Goal: Information Seeking & Learning: Check status

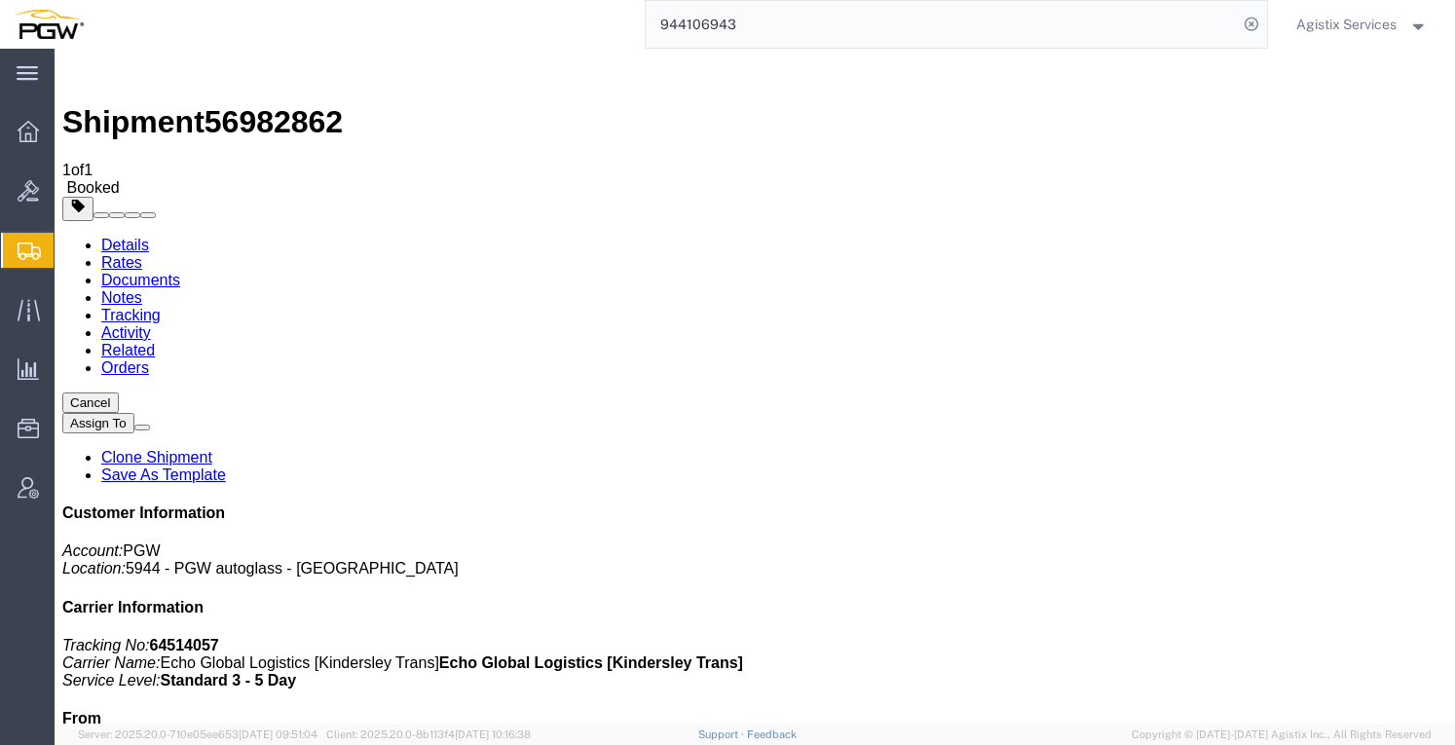
click at [1394, 23] on span "Agistix Services" at bounding box center [1346, 24] width 100 height 21
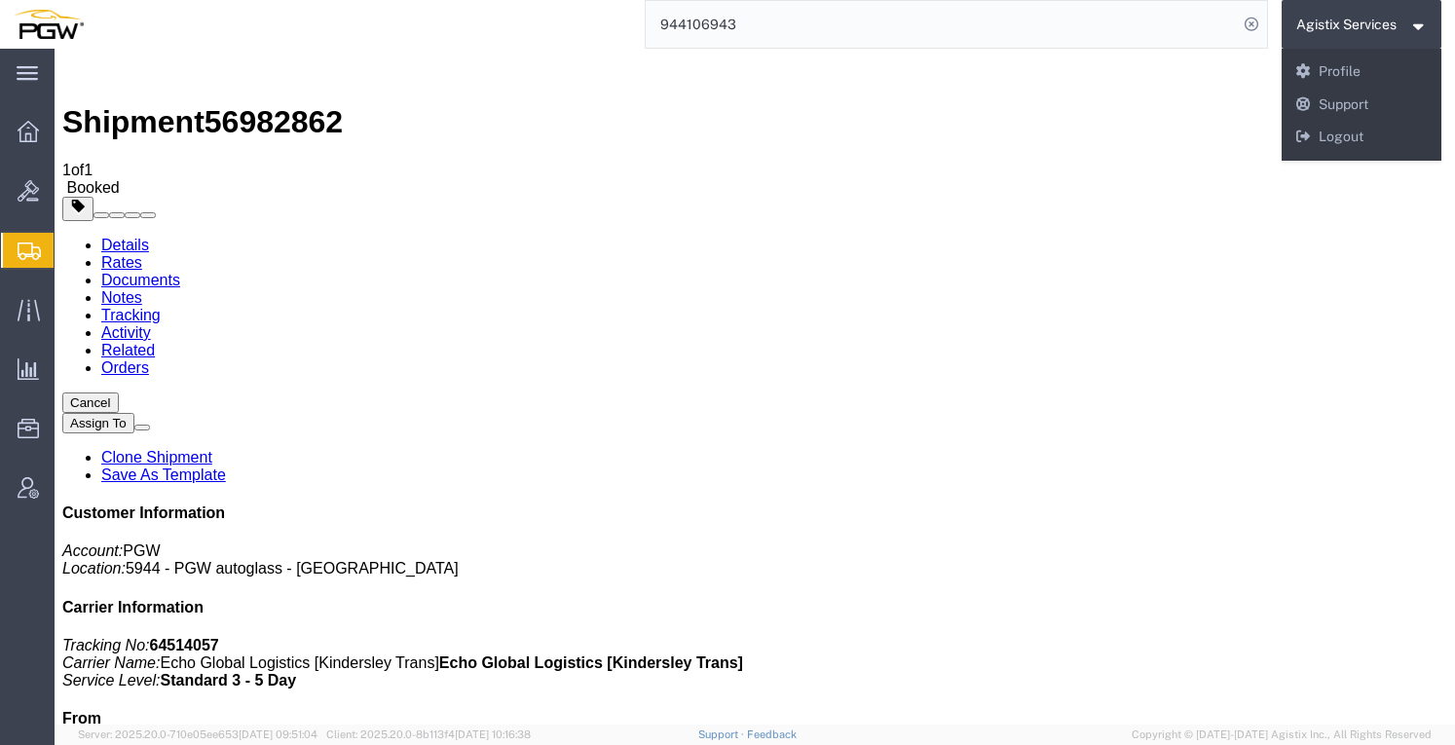
click at [1348, 157] on div "Agistix Services Messages Notifications Profile Support Logout" at bounding box center [1362, 105] width 161 height 112
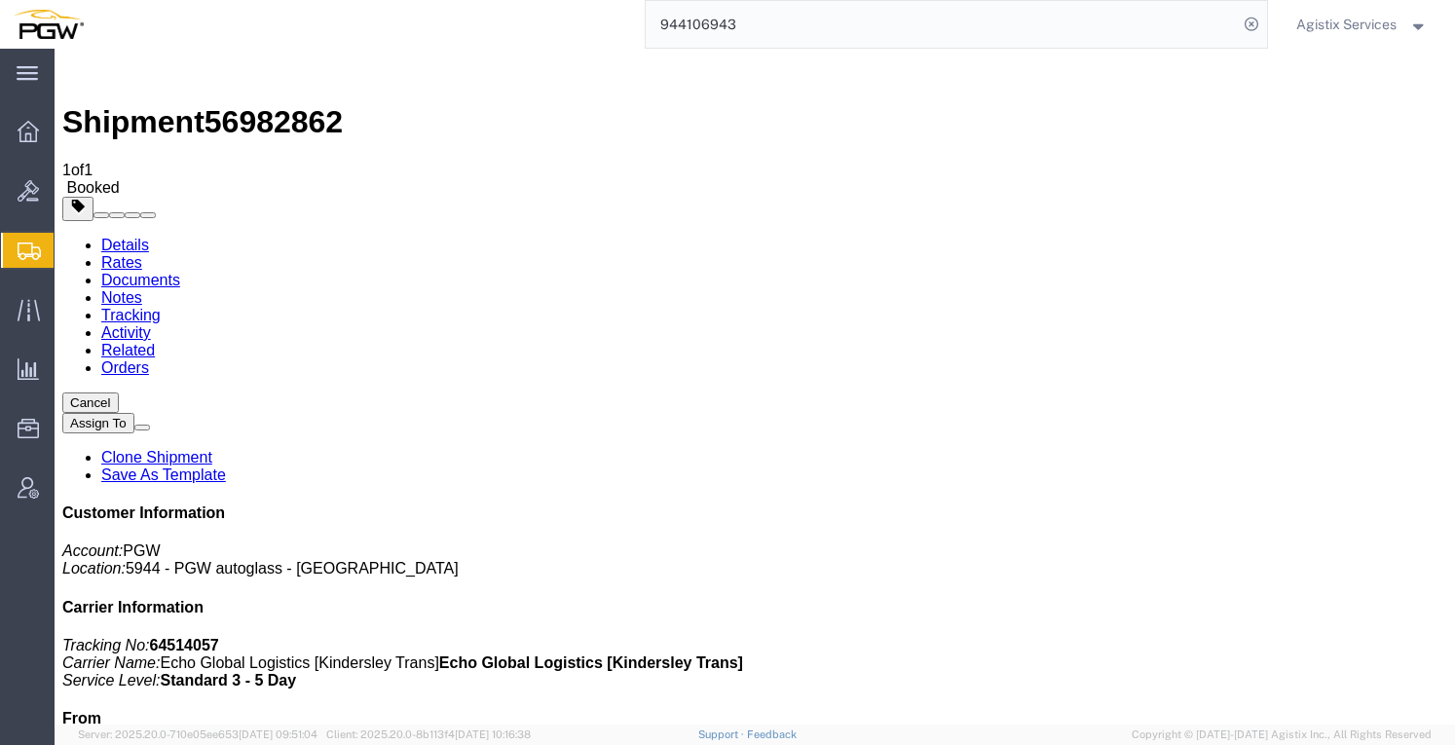
click at [1366, 19] on span "Agistix Services" at bounding box center [1346, 24] width 100 height 21
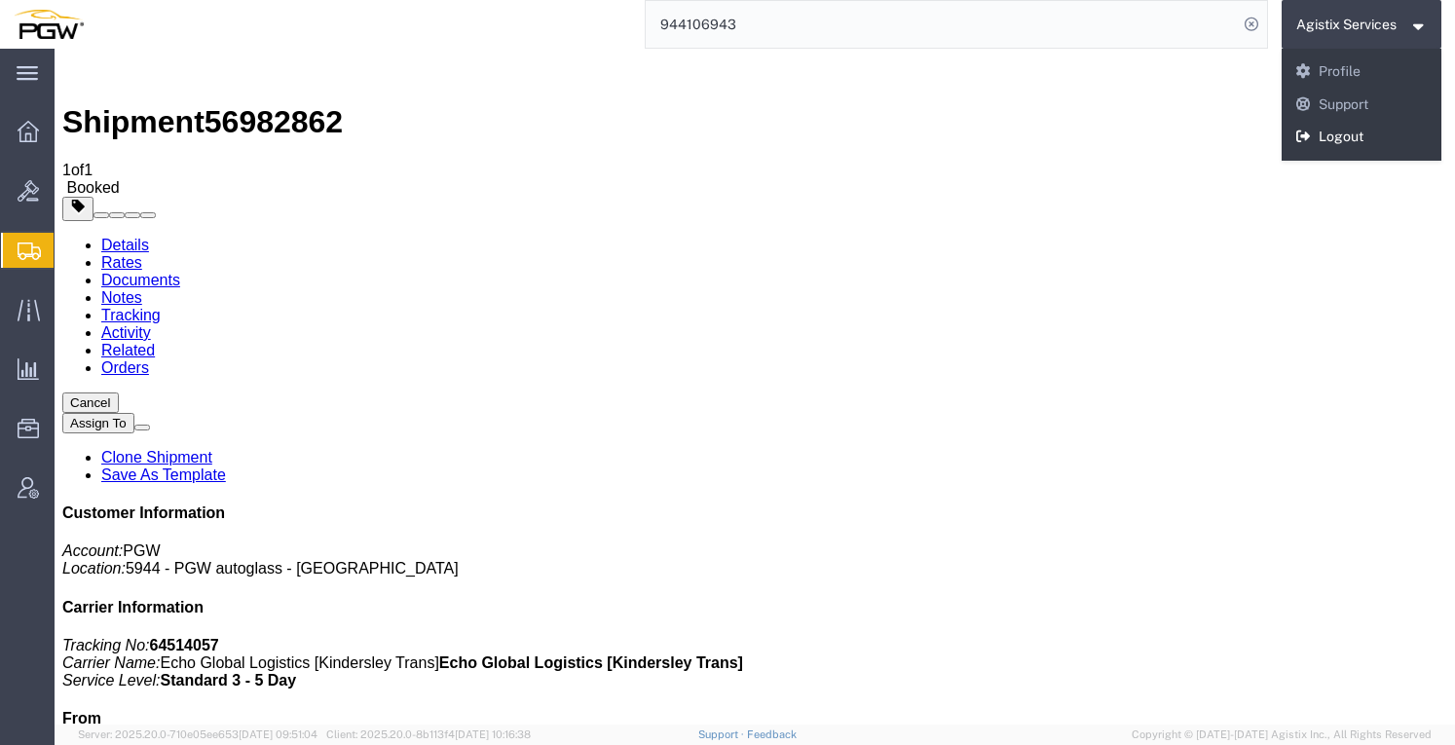
click at [1353, 130] on link "Logout" at bounding box center [1362, 137] width 161 height 33
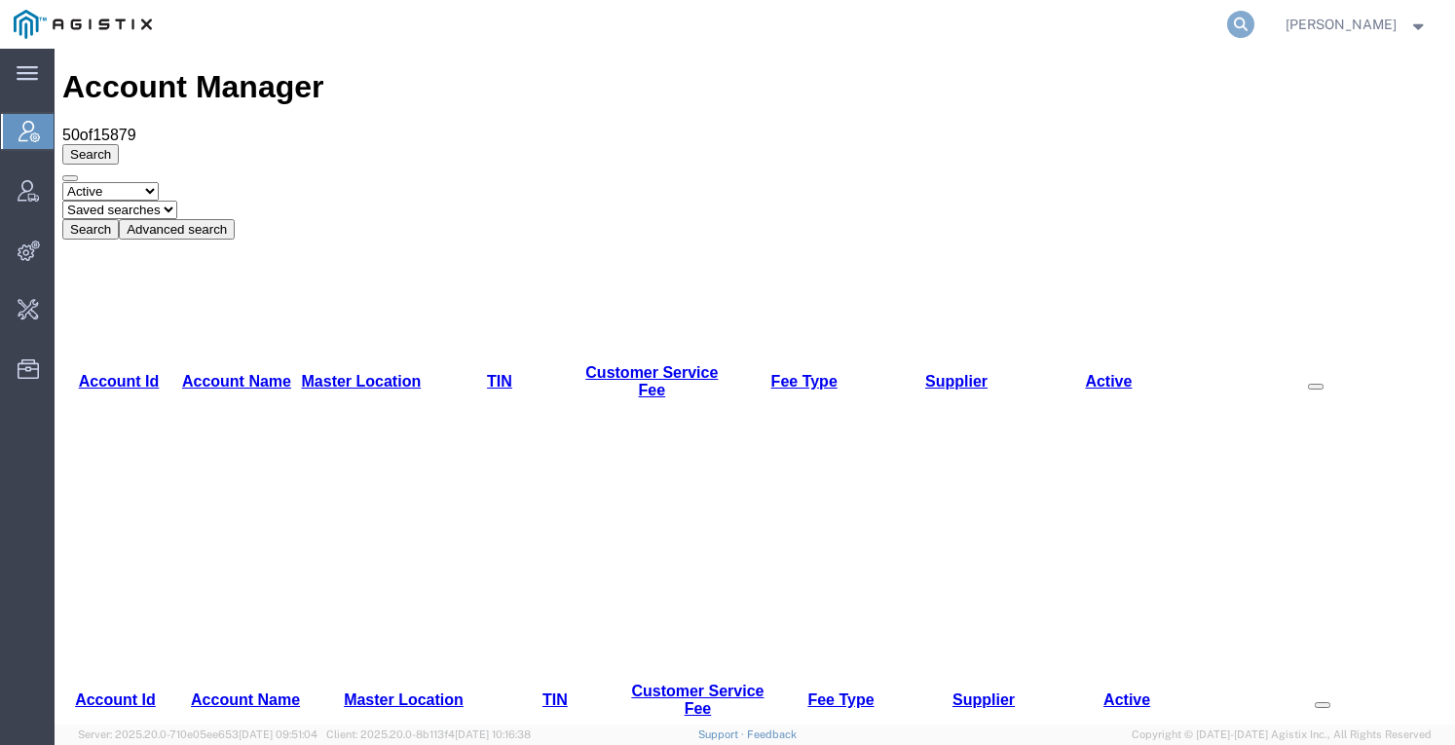
click at [1255, 22] on icon at bounding box center [1240, 24] width 27 height 27
click at [1140, 23] on input "search" at bounding box center [931, 24] width 592 height 47
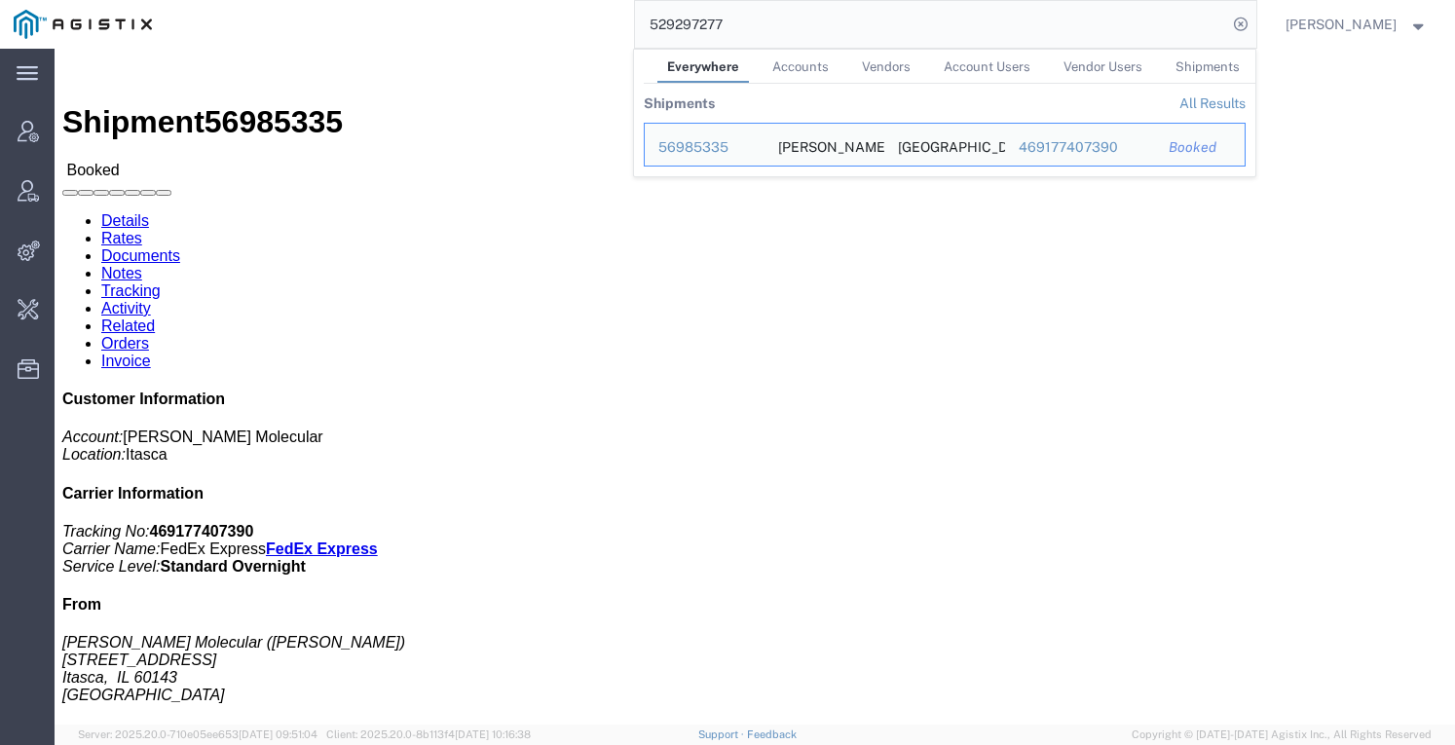
drag, startPoint x: 1095, startPoint y: 22, endPoint x: 600, endPoint y: 28, distance: 494.8
click at [600, 28] on div "529297277 Everywhere Accounts Vendors Account Users Vendor Users Shipments Ship…" at bounding box center [711, 24] width 1091 height 49
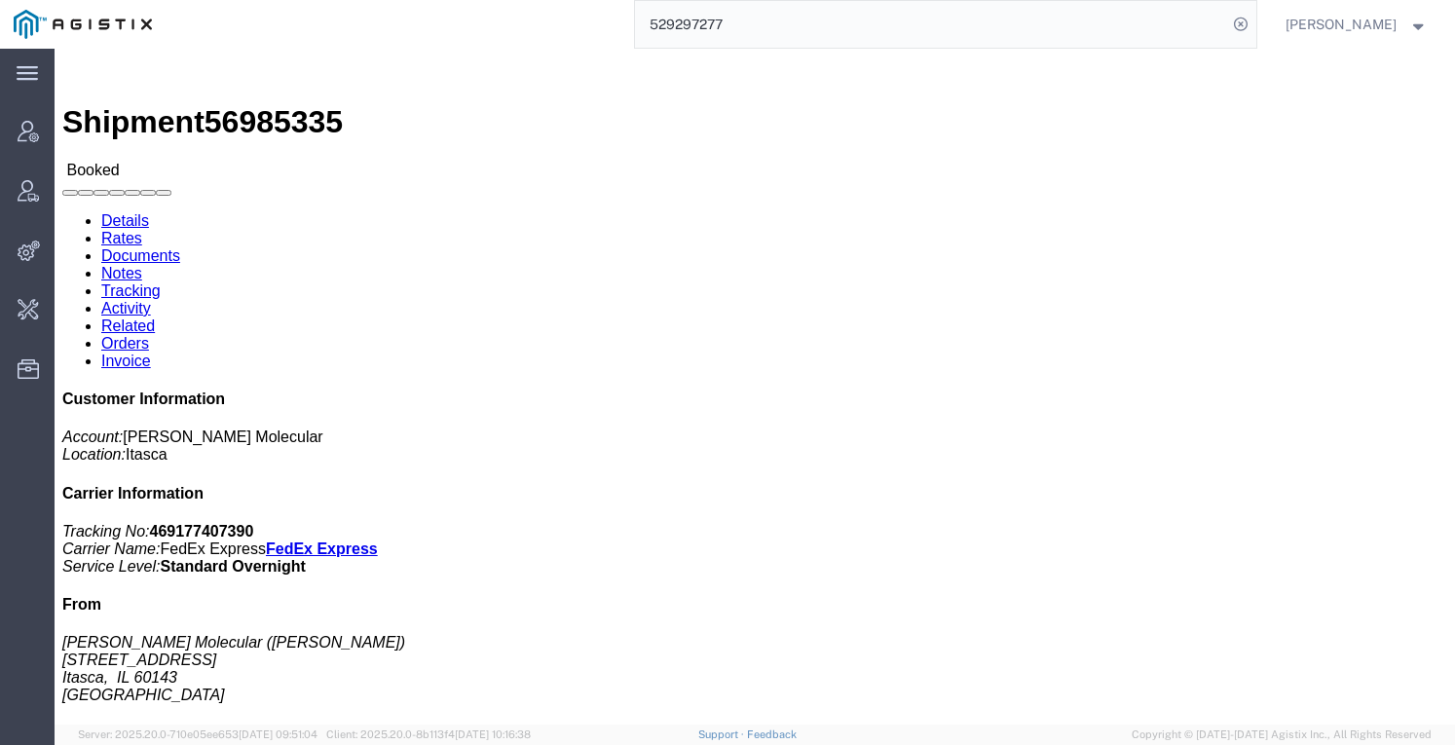
paste input "446831195198"
type input "446831195198"
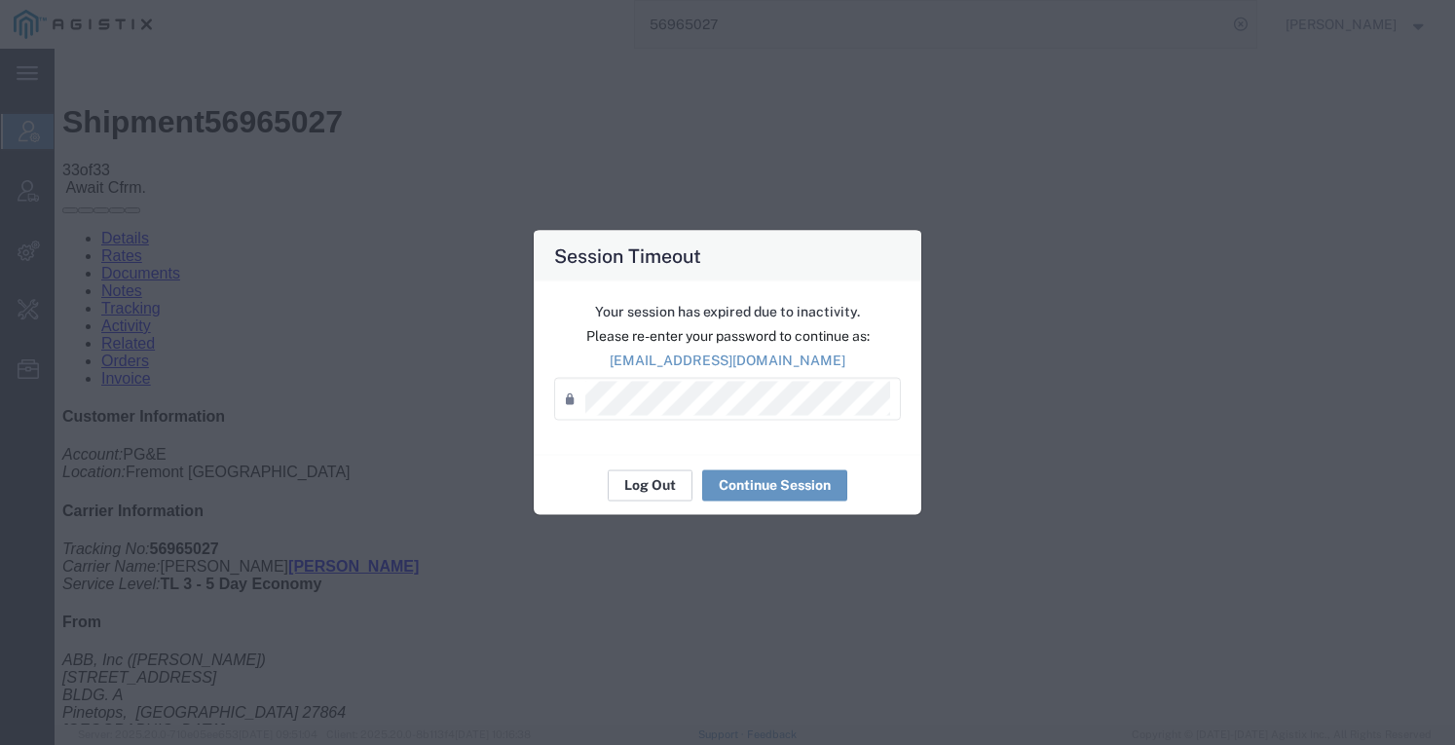
click at [671, 486] on button "Log Out" at bounding box center [650, 484] width 85 height 31
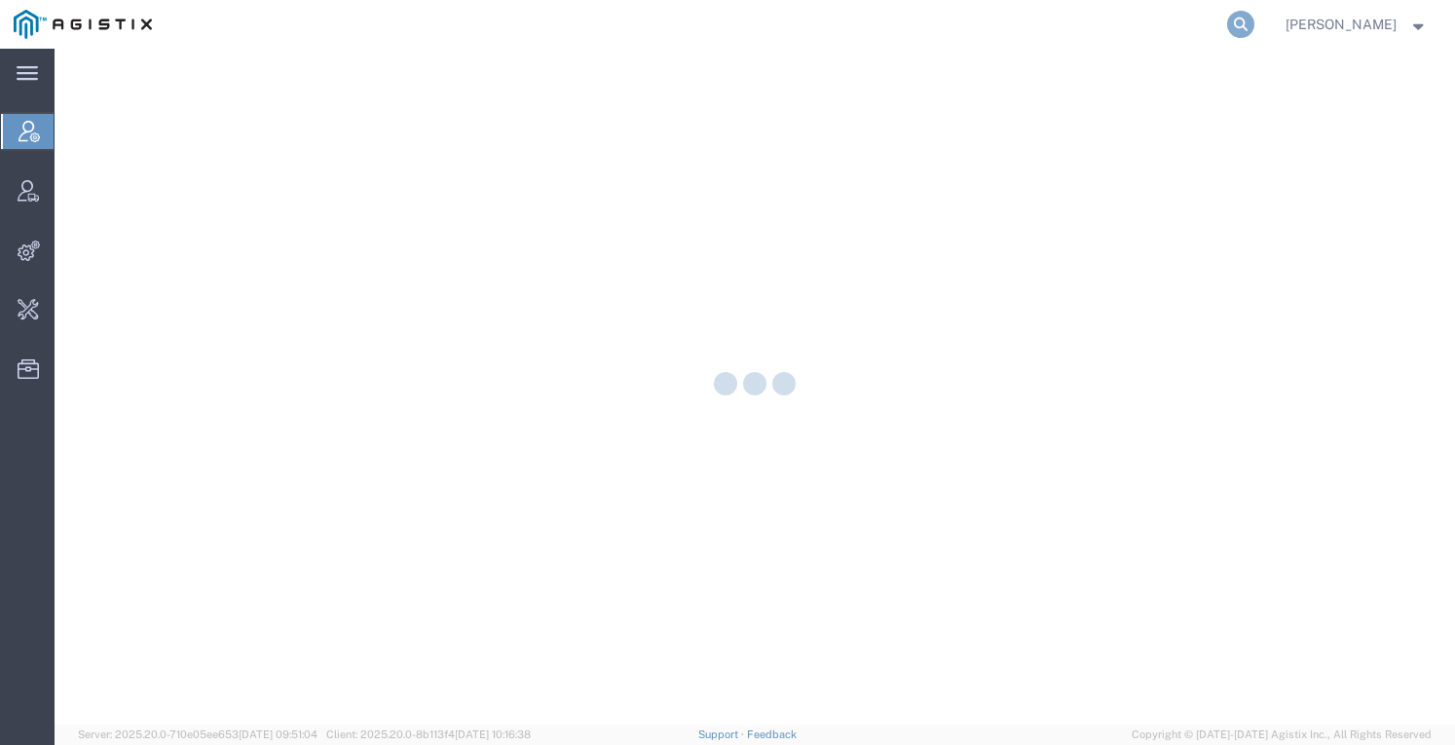
click at [1247, 24] on icon at bounding box center [1240, 24] width 27 height 27
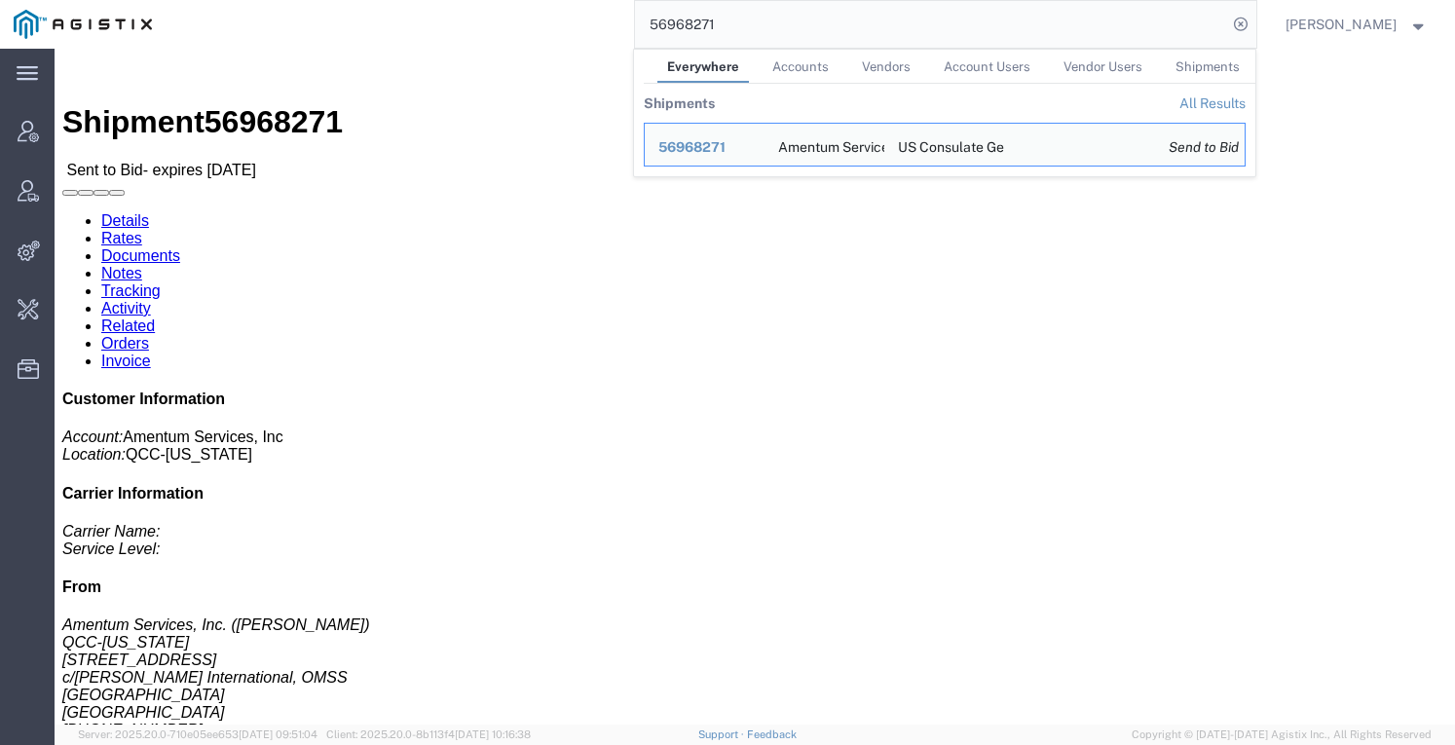
drag, startPoint x: 1762, startPoint y: 208, endPoint x: 2133, endPoint y: 155, distance: 375.0
click html "Shipment 56968271 Sent to Bid - expires in 6 days Details Rates Documents Notes…"
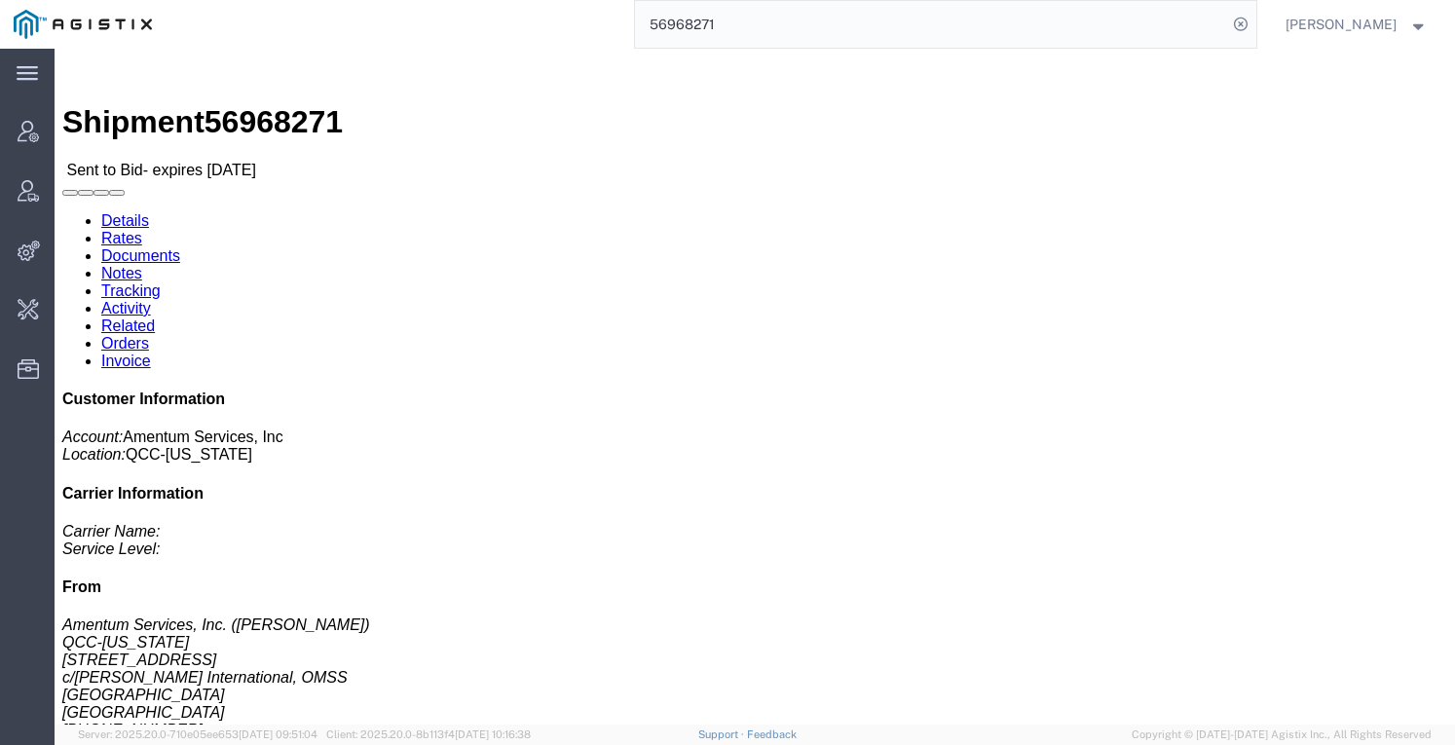
click at [1360, 15] on span "Kayla Donahue" at bounding box center [1341, 24] width 111 height 21
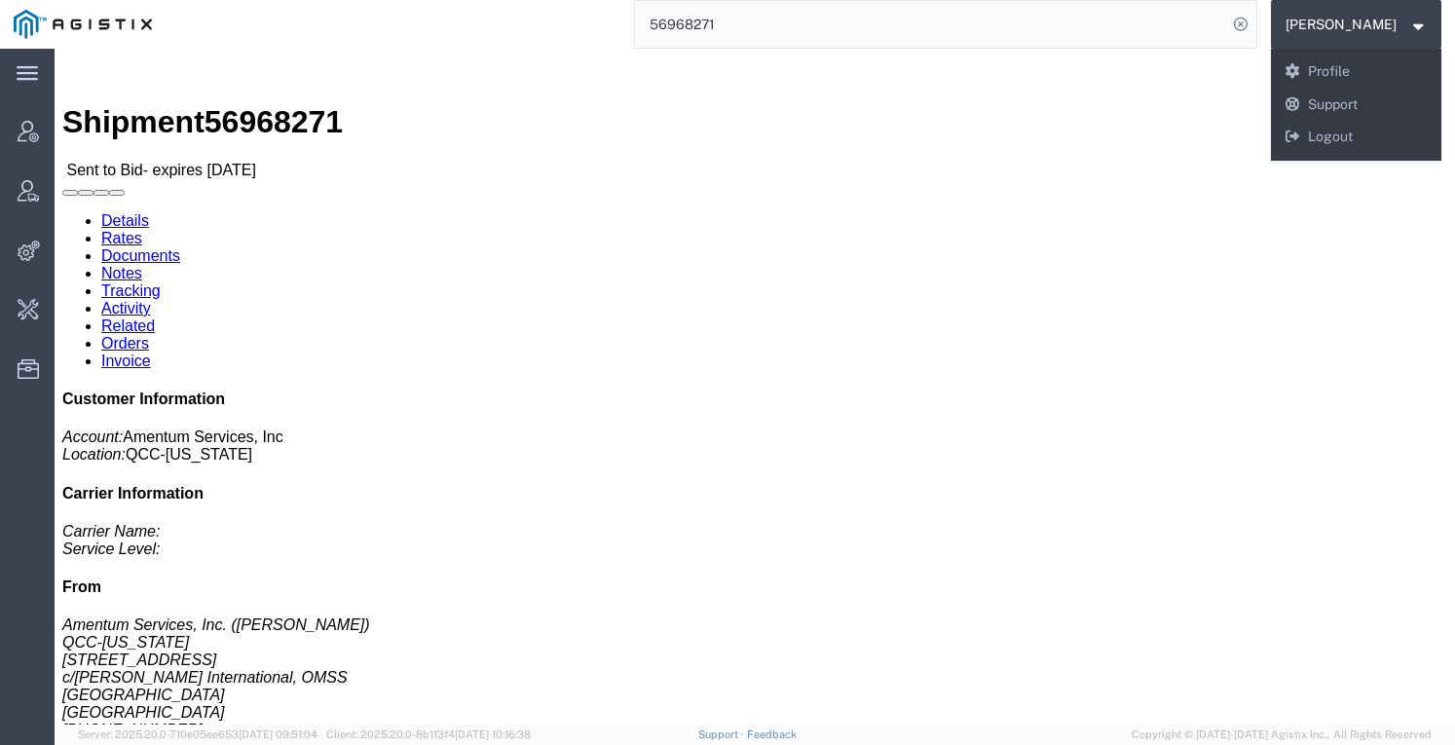
click at [1058, 30] on input "56968271" at bounding box center [931, 24] width 592 height 47
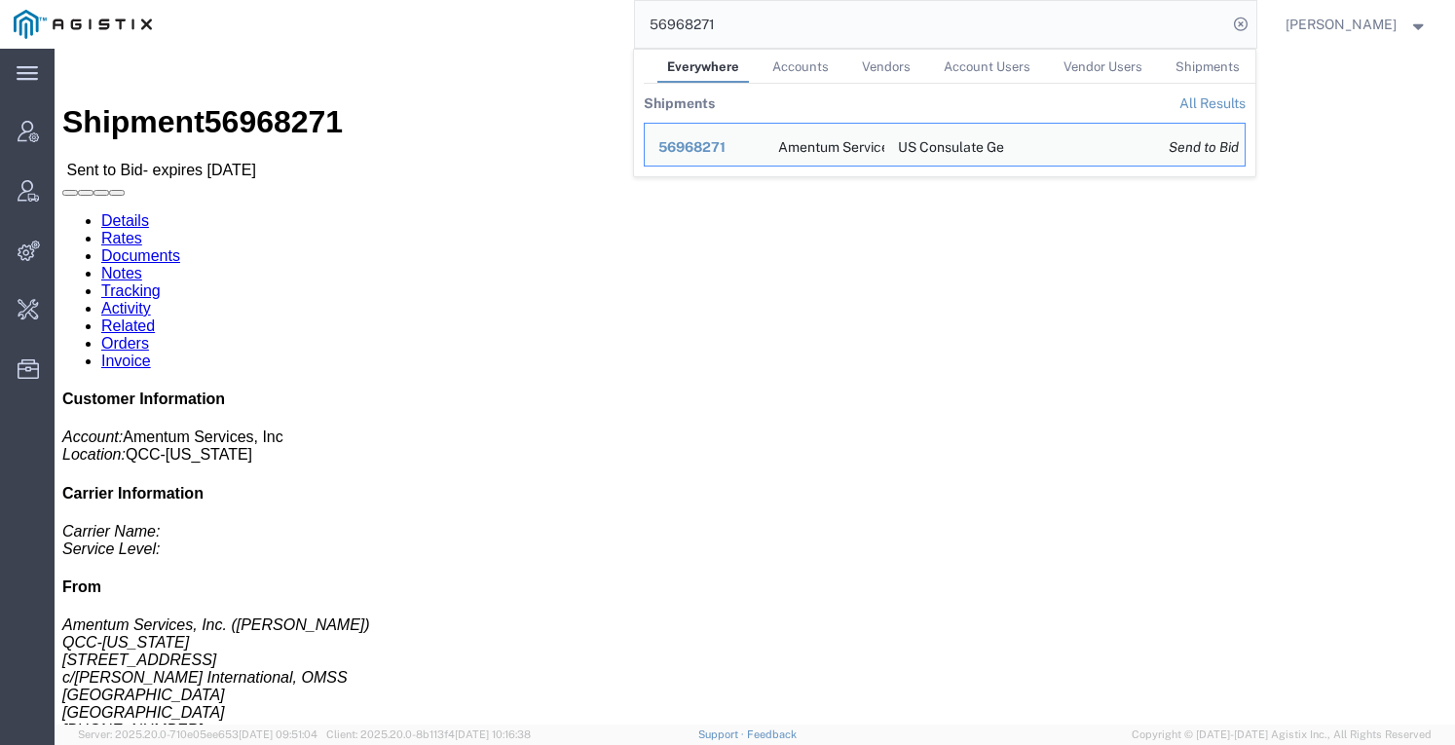
click at [1058, 30] on input "56968271" at bounding box center [931, 24] width 592 height 47
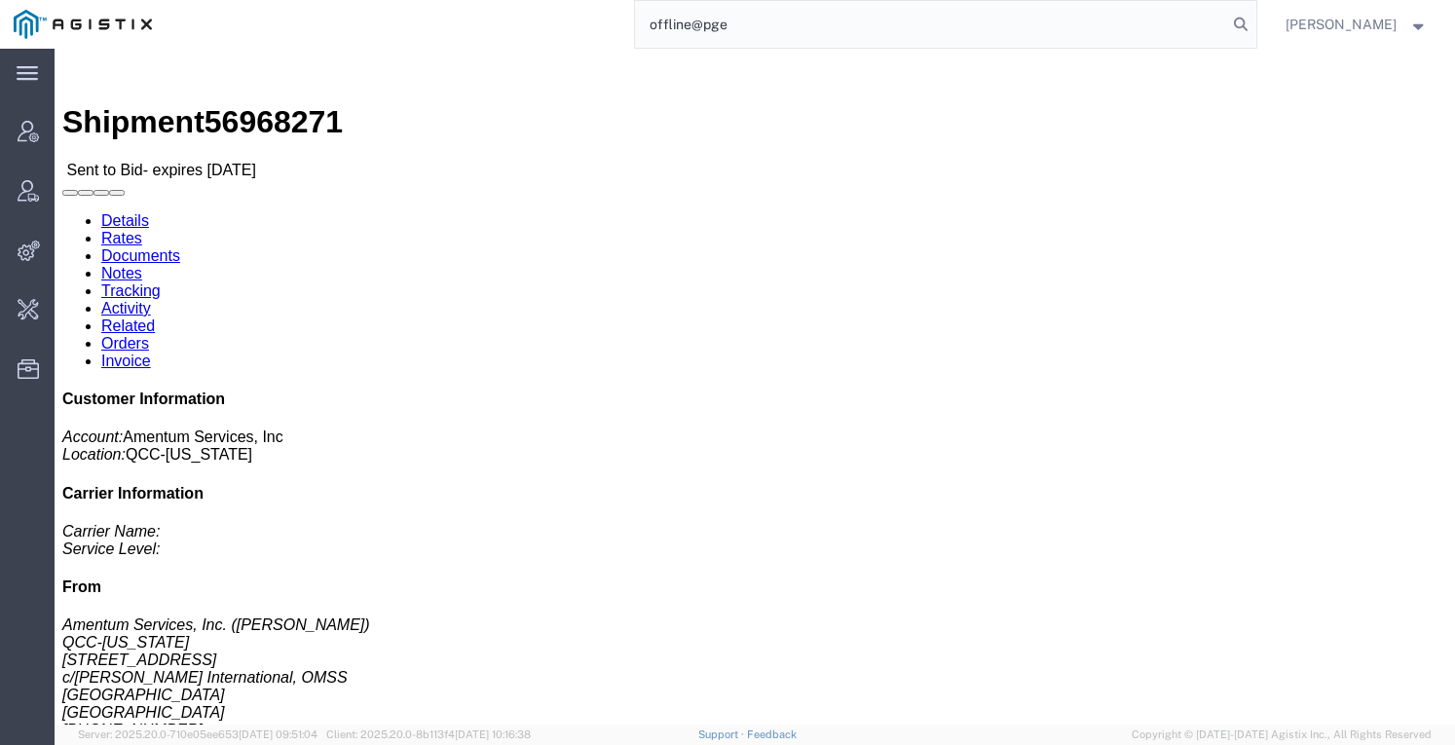
type input "offline@pge"
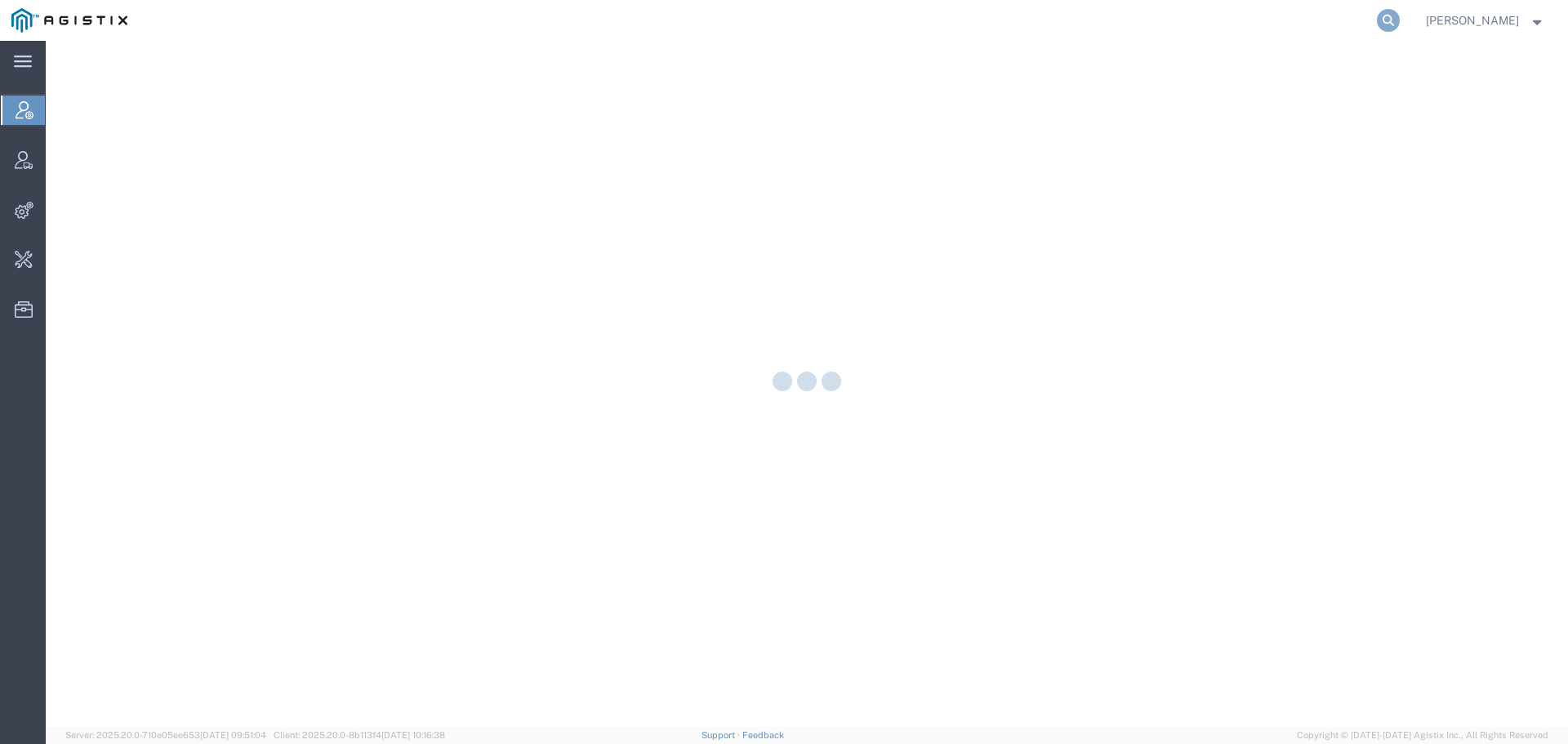
click at [1219, 24] on icon at bounding box center [1388, 20] width 23 height 23
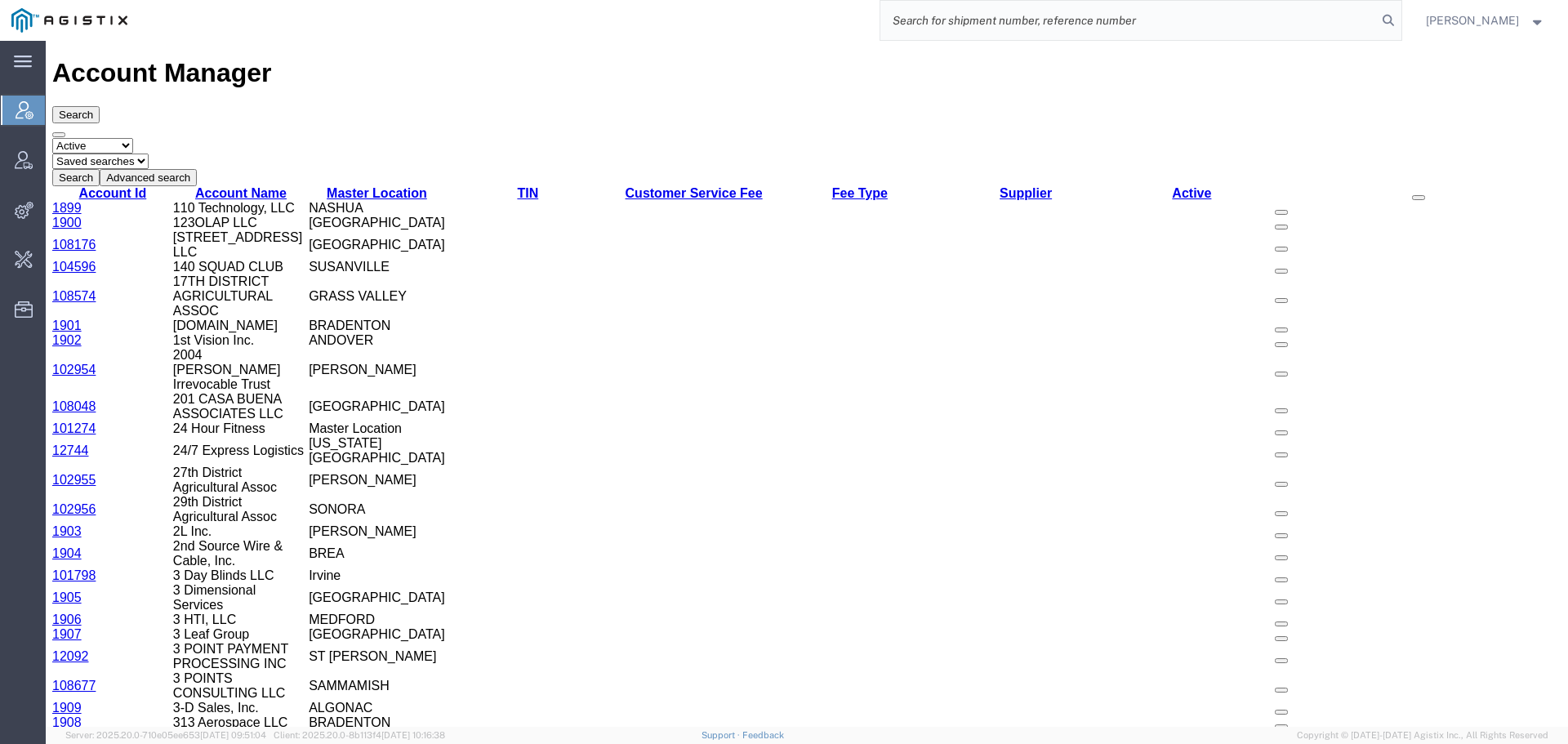
paste input "56926549"
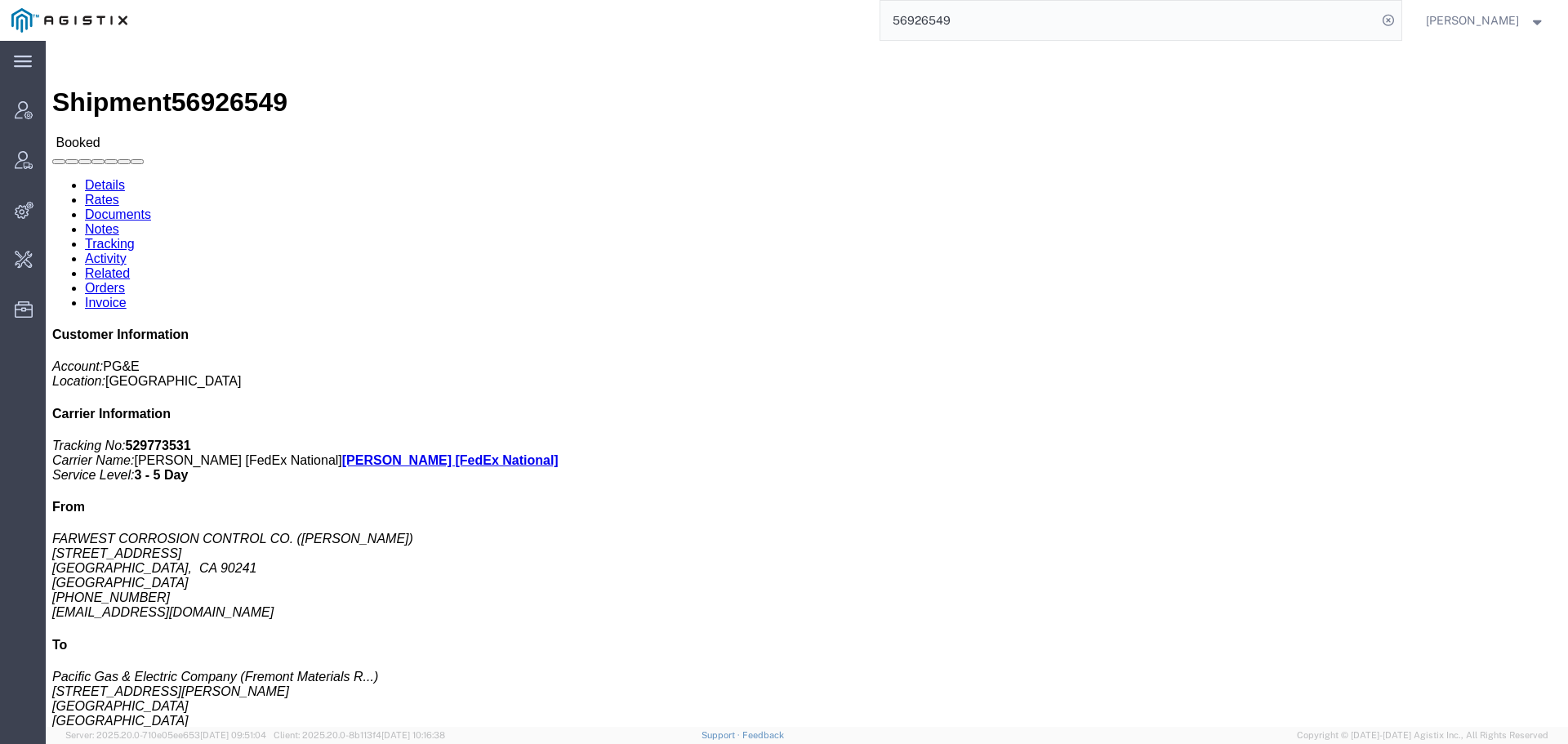
click link "Rates"
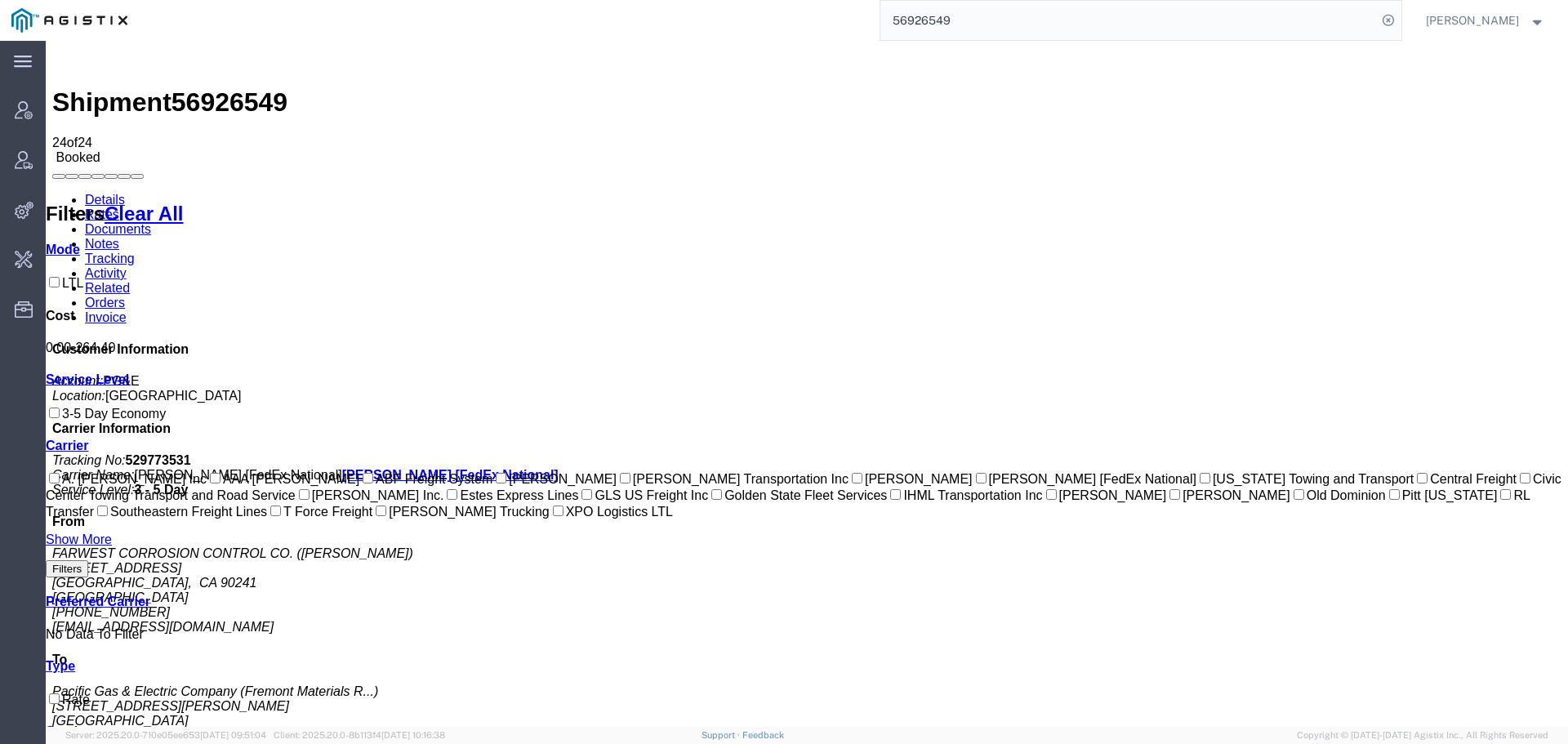
click at [108, 193] on link "Details" at bounding box center [105, 200] width 40 height 14
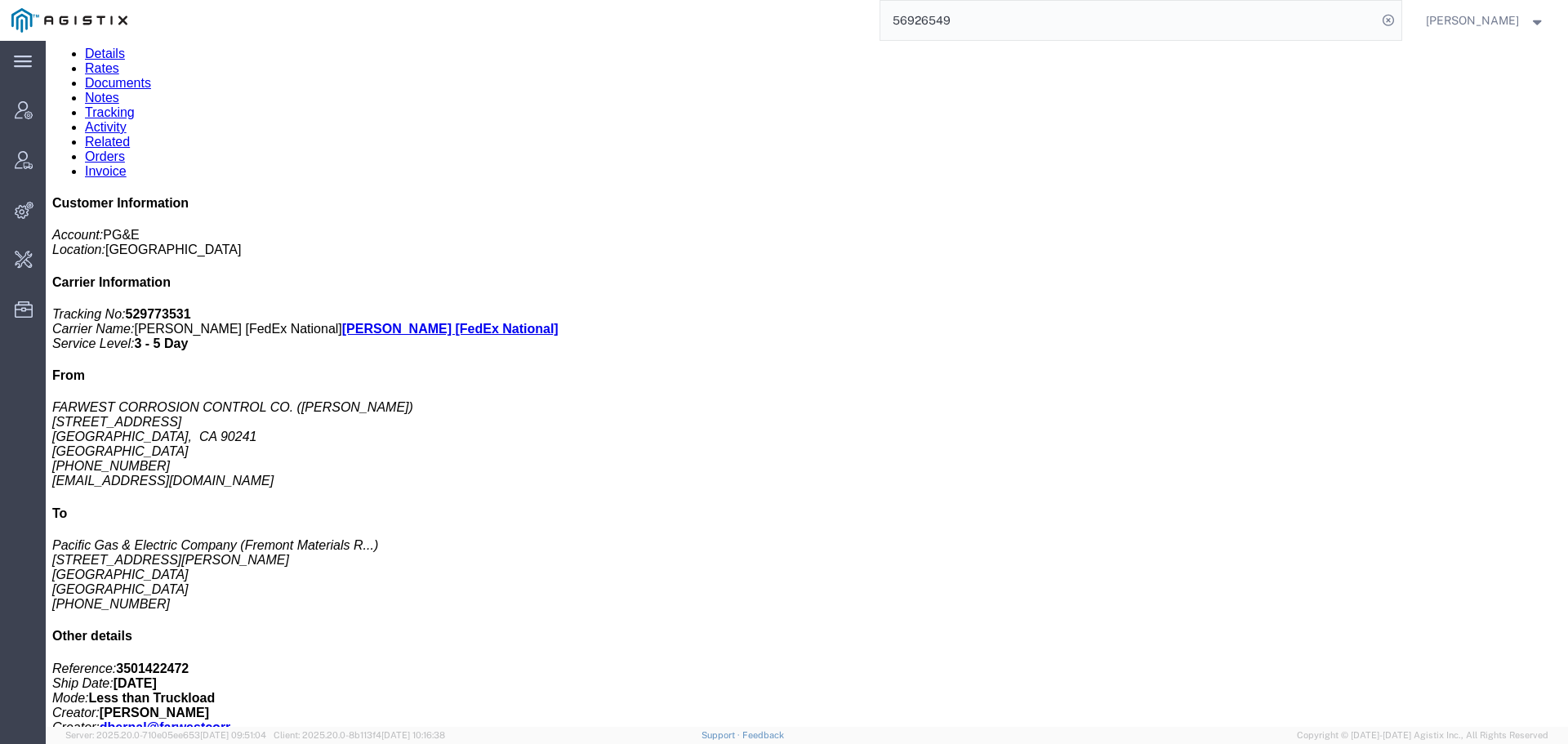
scroll to position [389, 0]
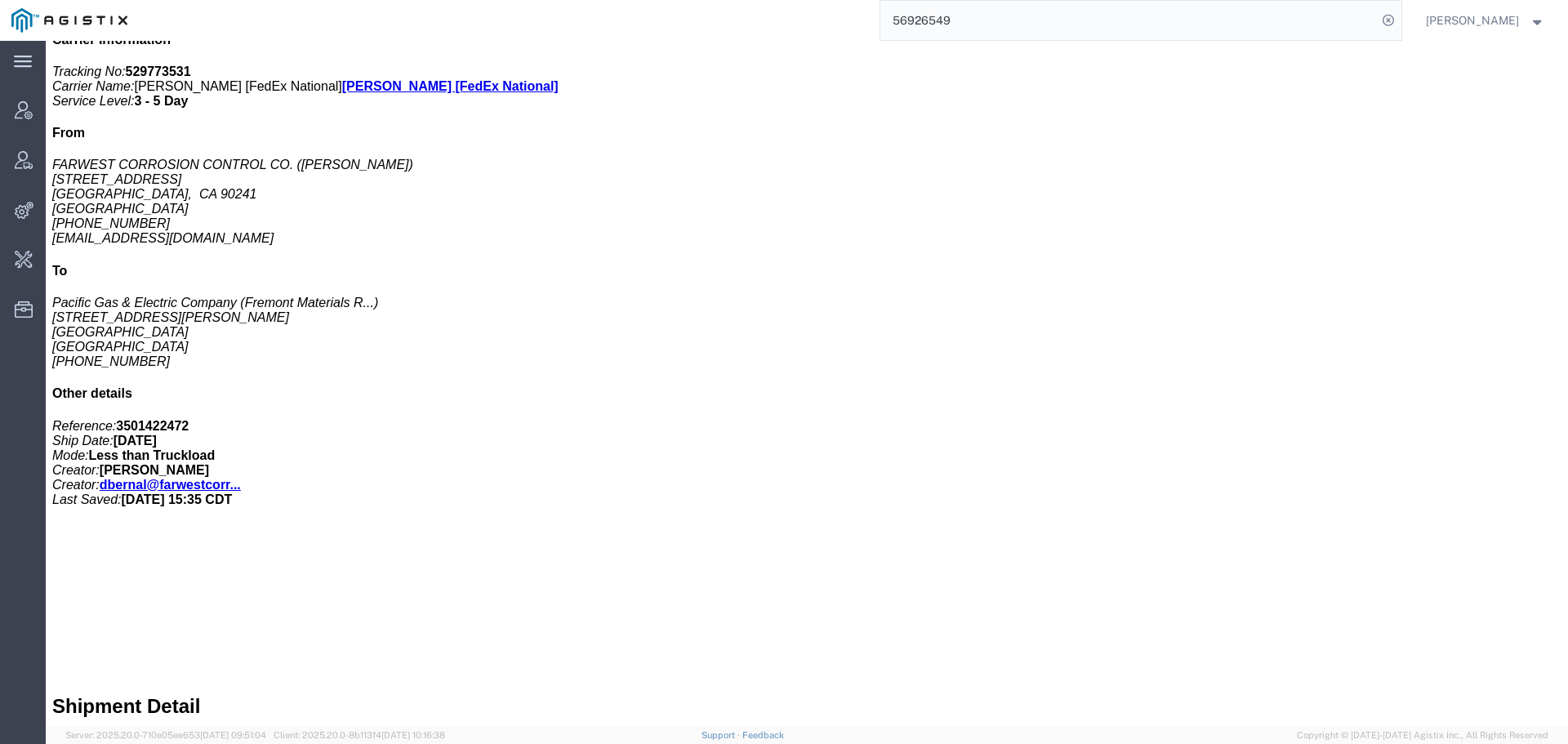
click link "C.H. Robinson [FedEx National]"
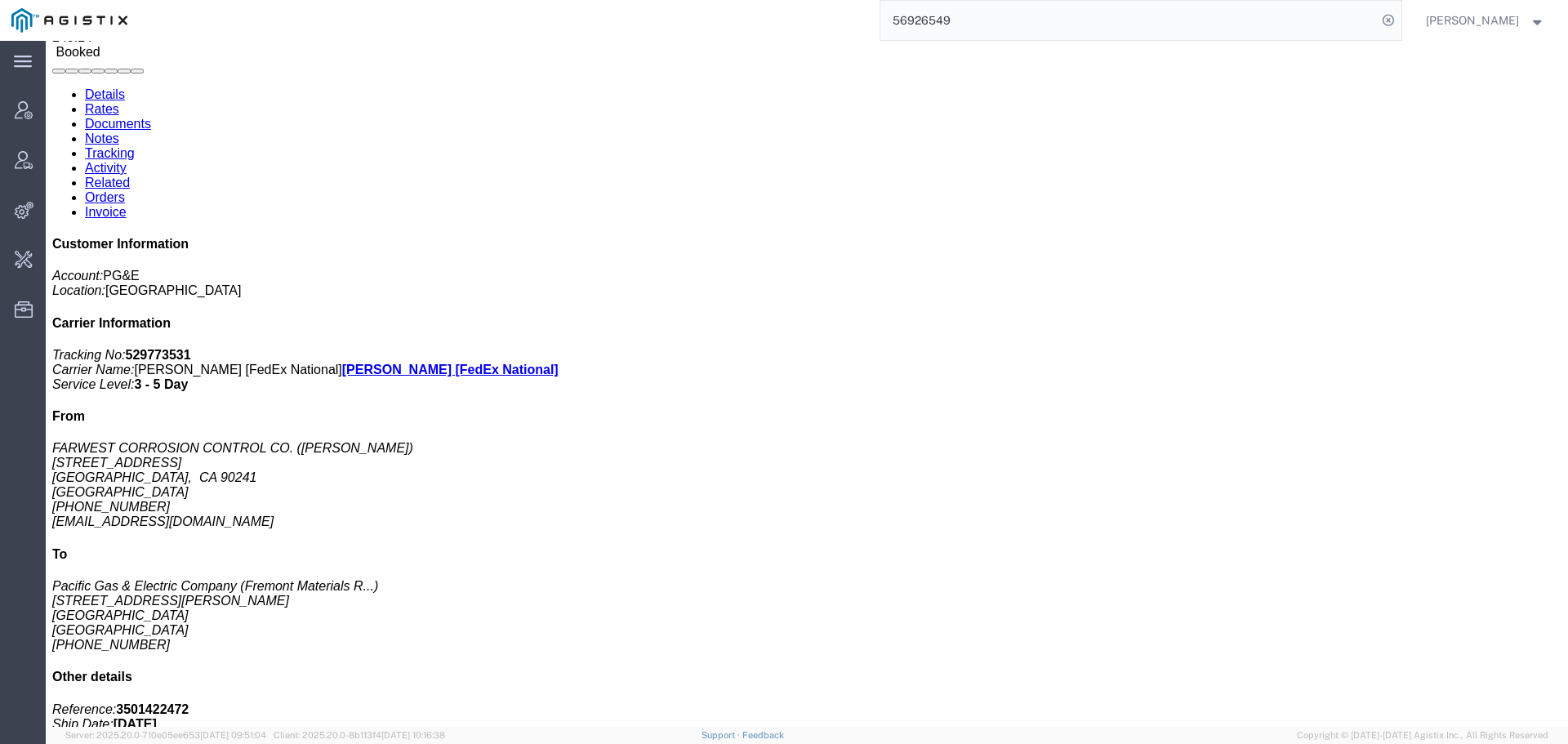
scroll to position [0, 0]
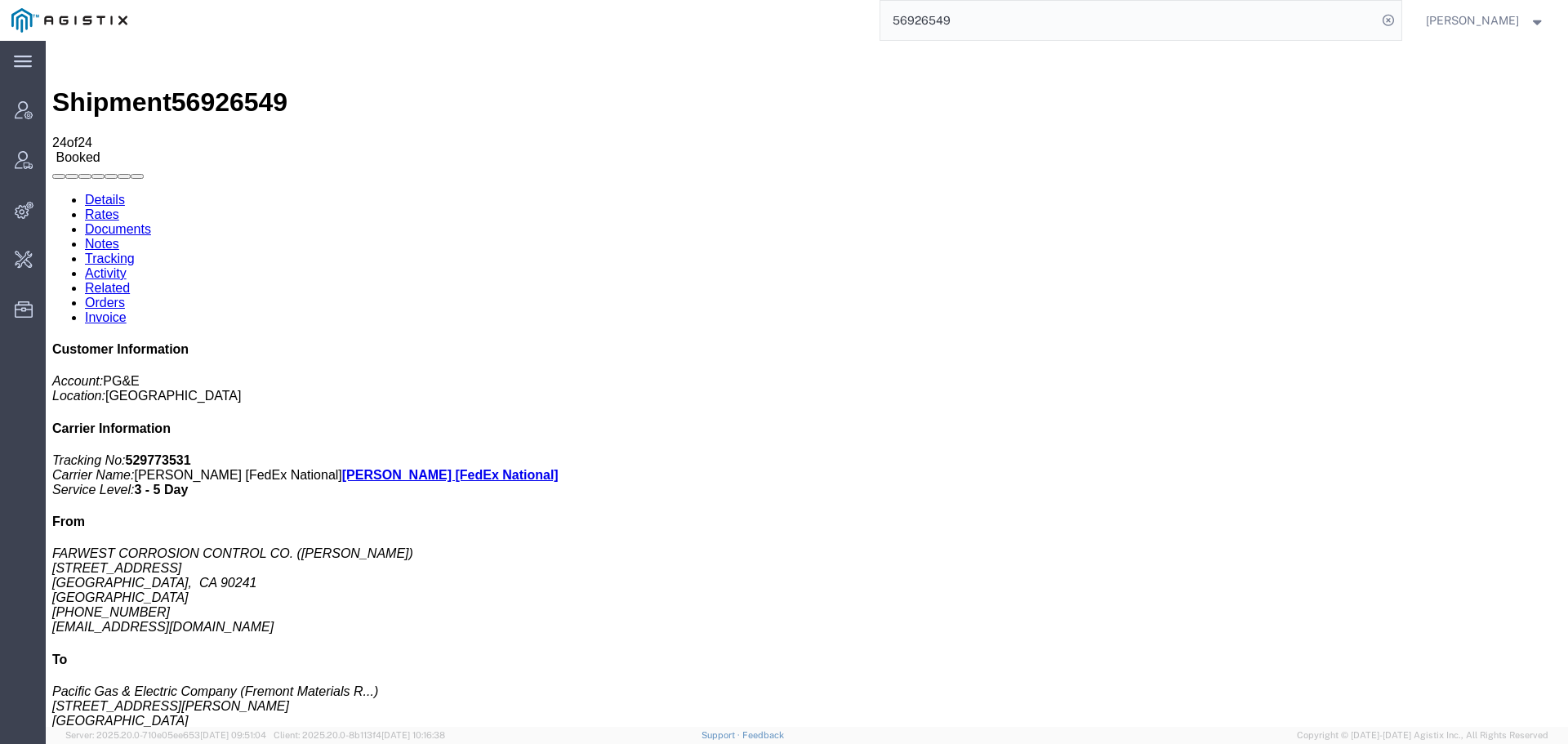
click link "Rates"
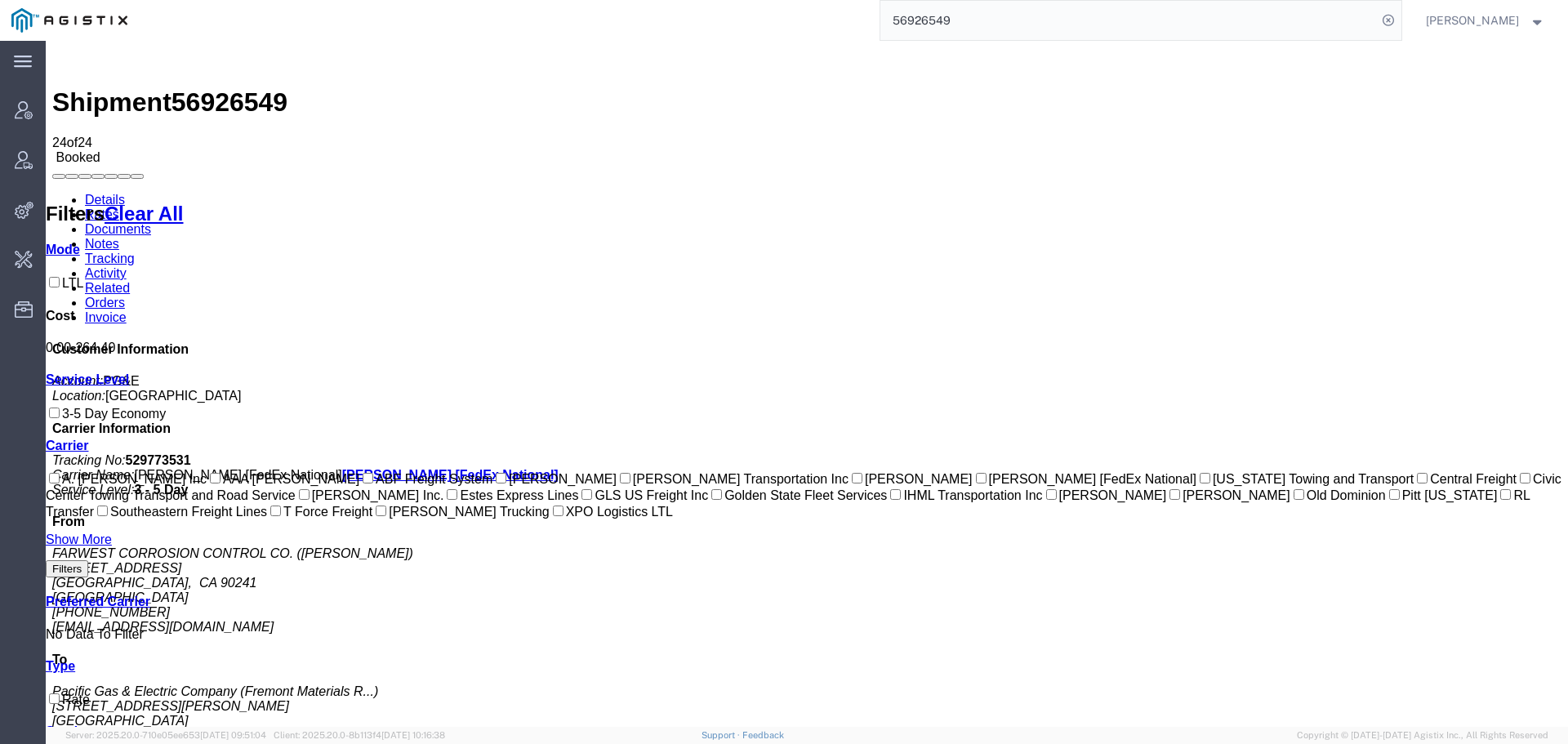
click at [85, 193] on link "Details" at bounding box center [105, 200] width 40 height 14
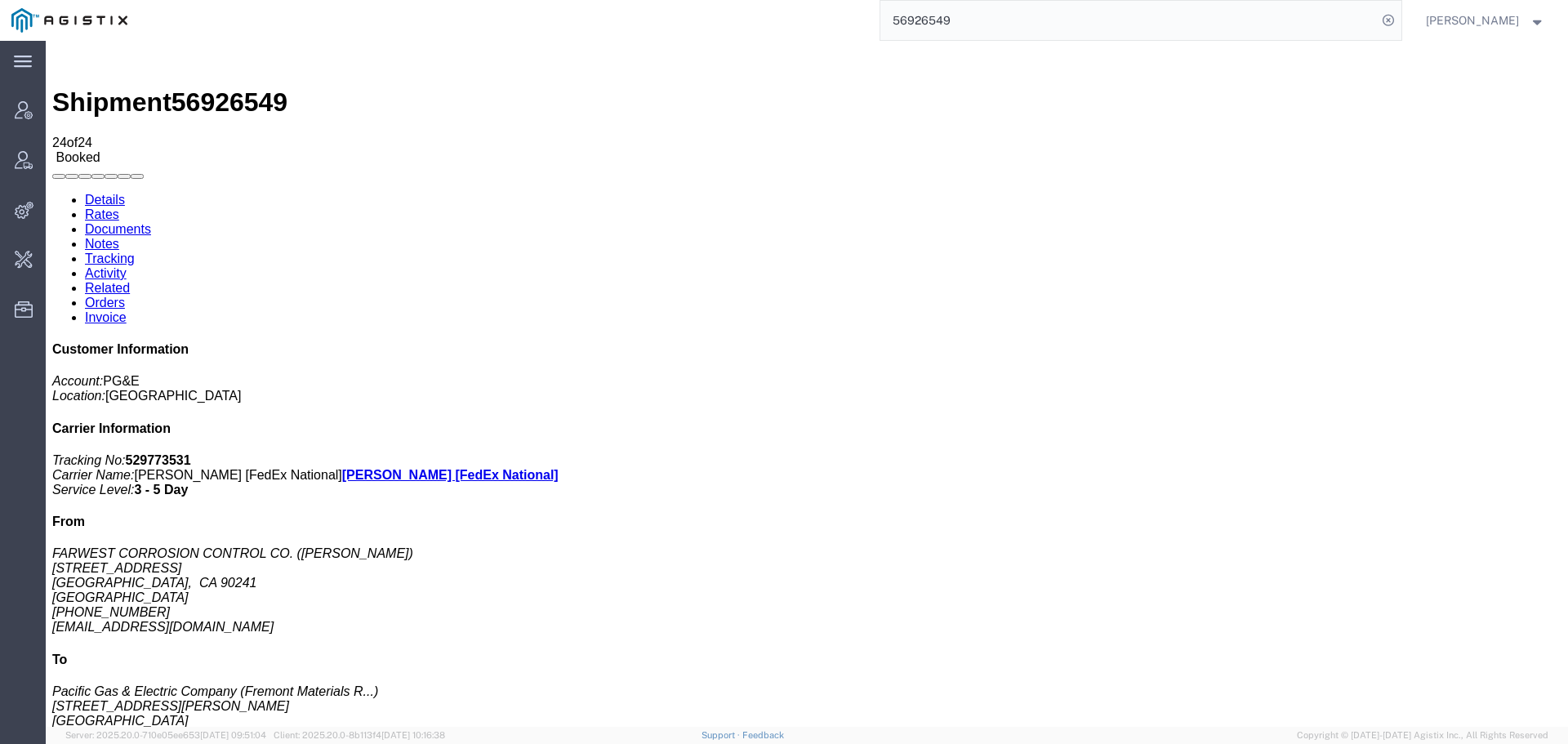
click link "Tracking"
drag, startPoint x: 1431, startPoint y: 440, endPoint x: 1263, endPoint y: 444, distance: 168.0
click at [1219, 444] on div "Customer Information Account: PG&E Location: Fresno DC Carrier Information Trac…" at bounding box center [807, 618] width 1509 height 553
copy address "[EMAIL_ADDRESS][DOMAIN_NAME]"
click at [1121, 13] on input "56926549" at bounding box center [1129, 20] width 496 height 39
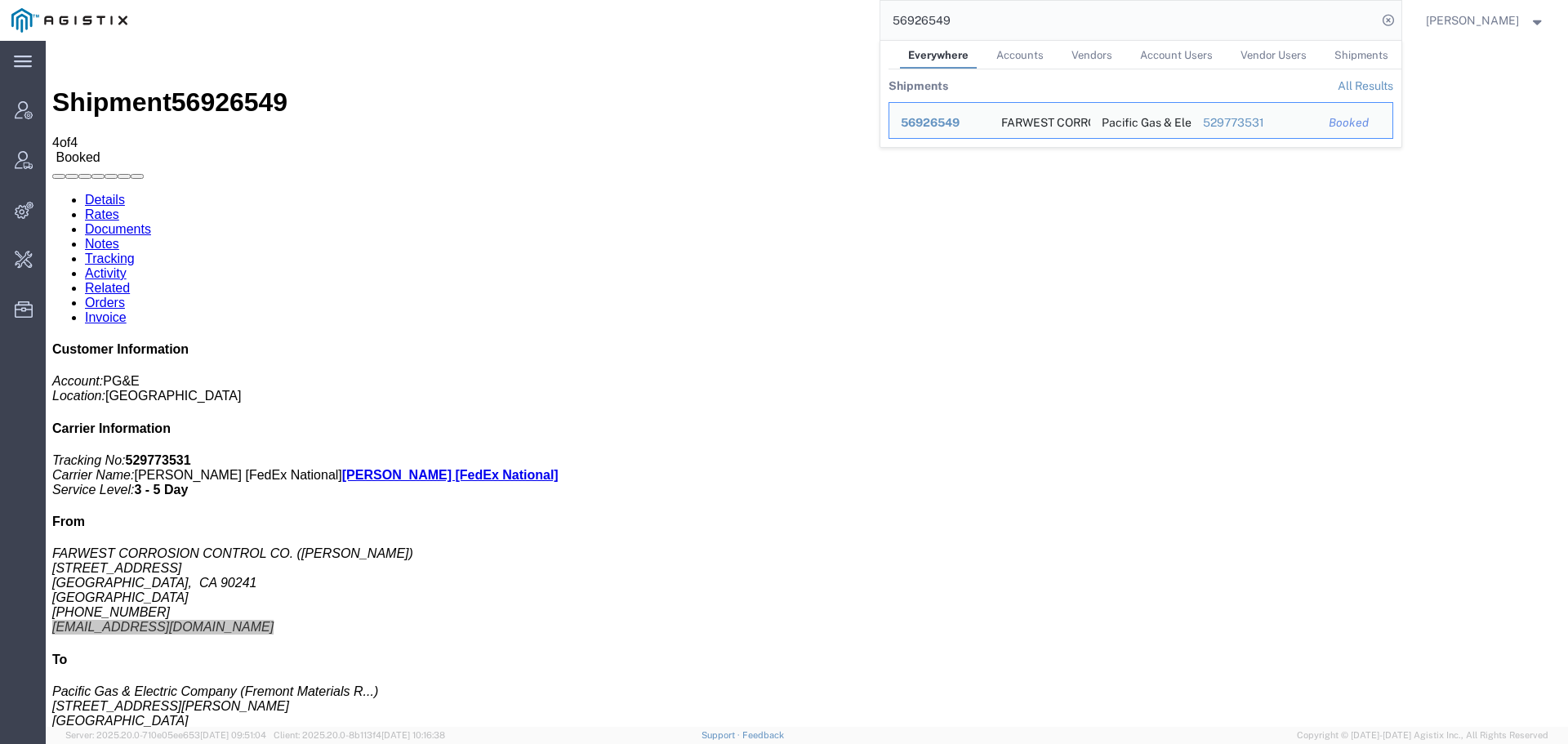
click at [1121, 13] on input "56926549" at bounding box center [1129, 20] width 496 height 39
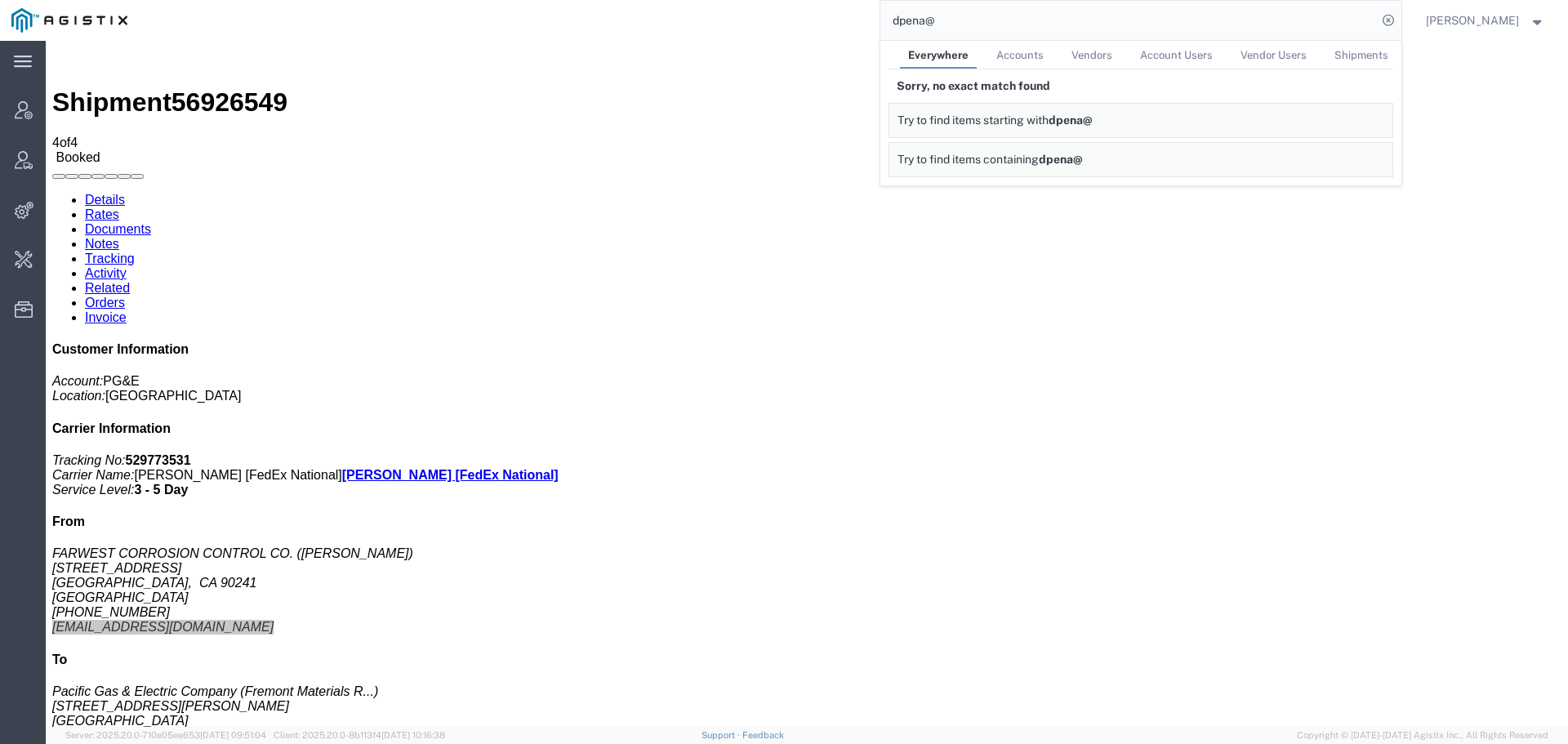
scroll to position [37, 0]
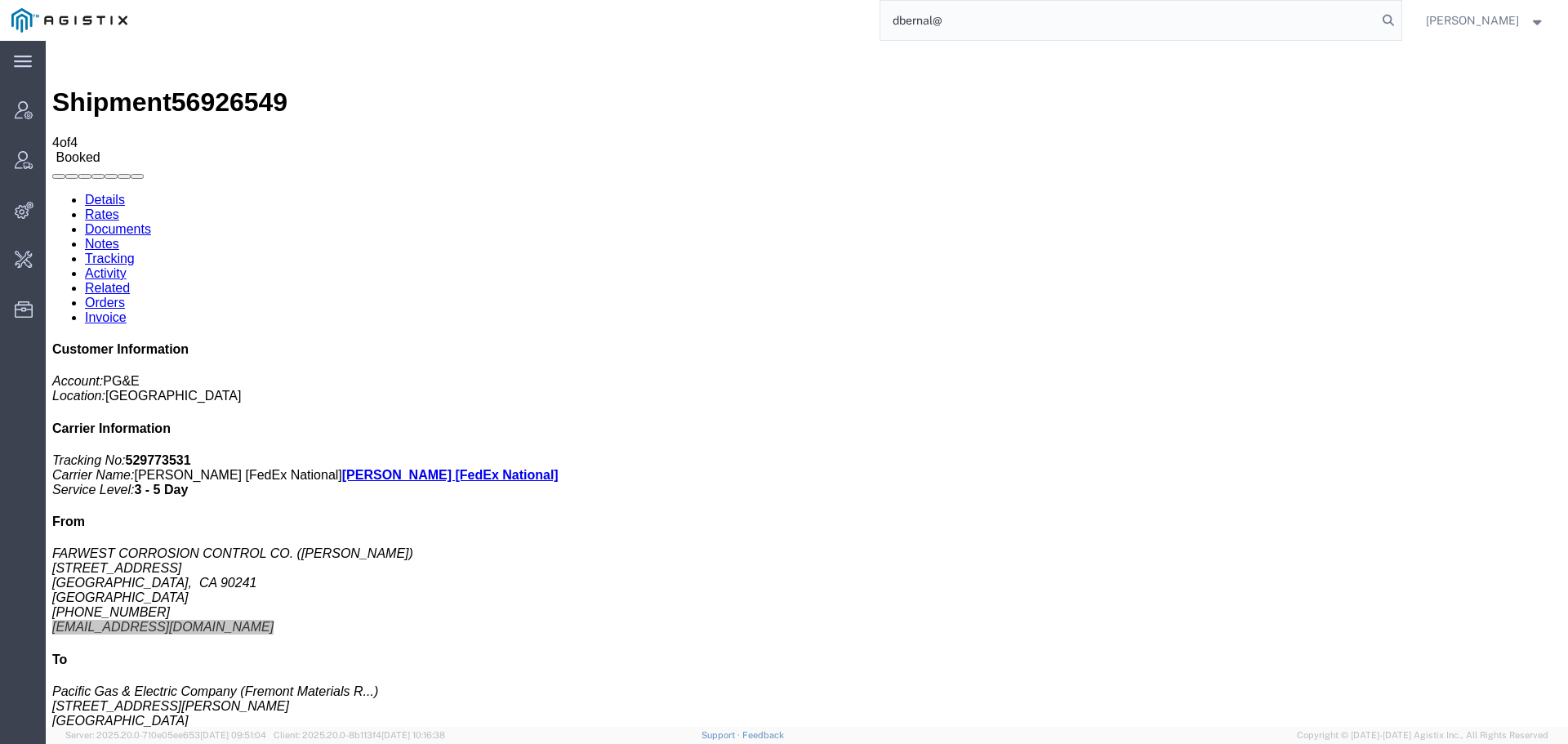
type input "dbernal@"
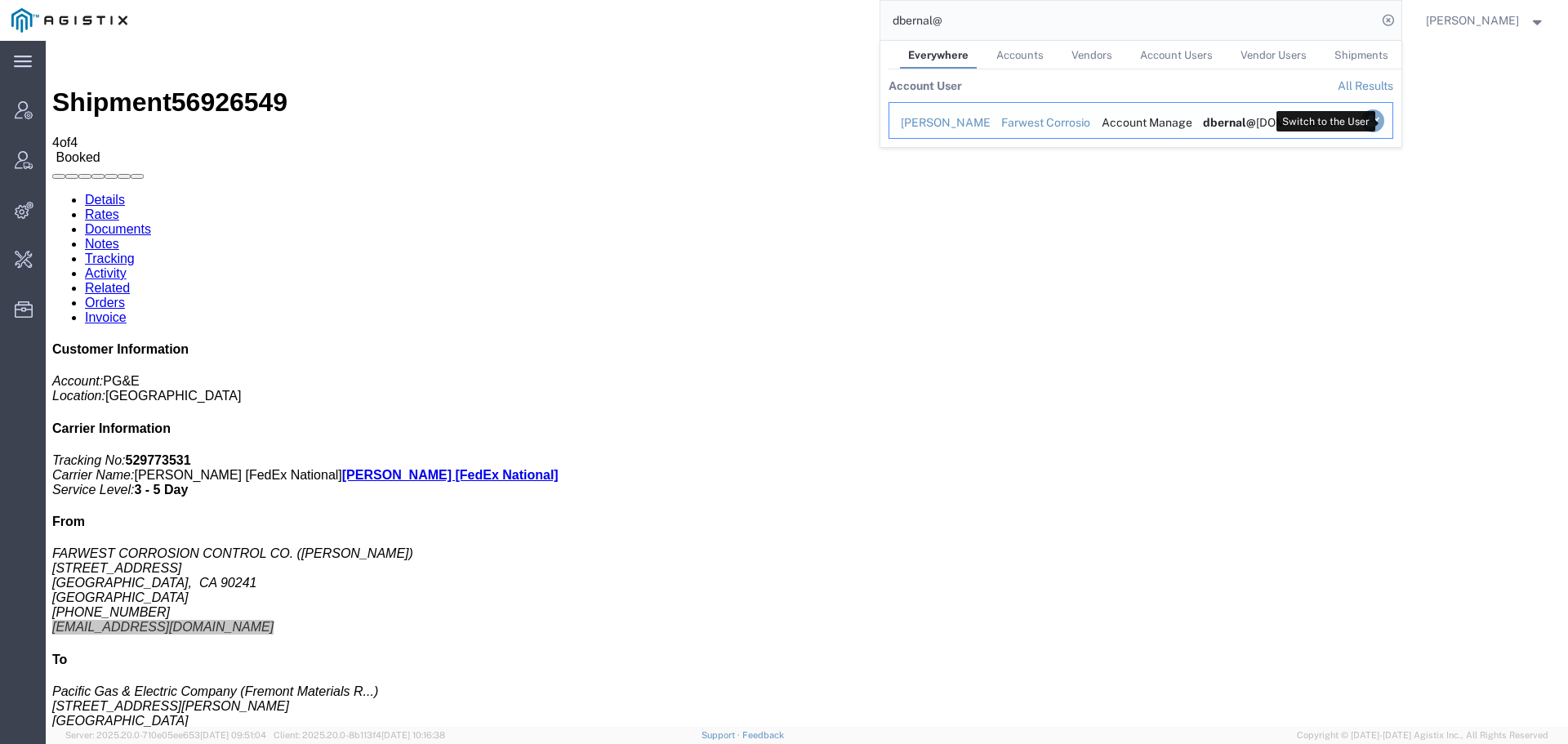
click at [1219, 120] on icon "Search Results" at bounding box center [1372, 121] width 23 height 23
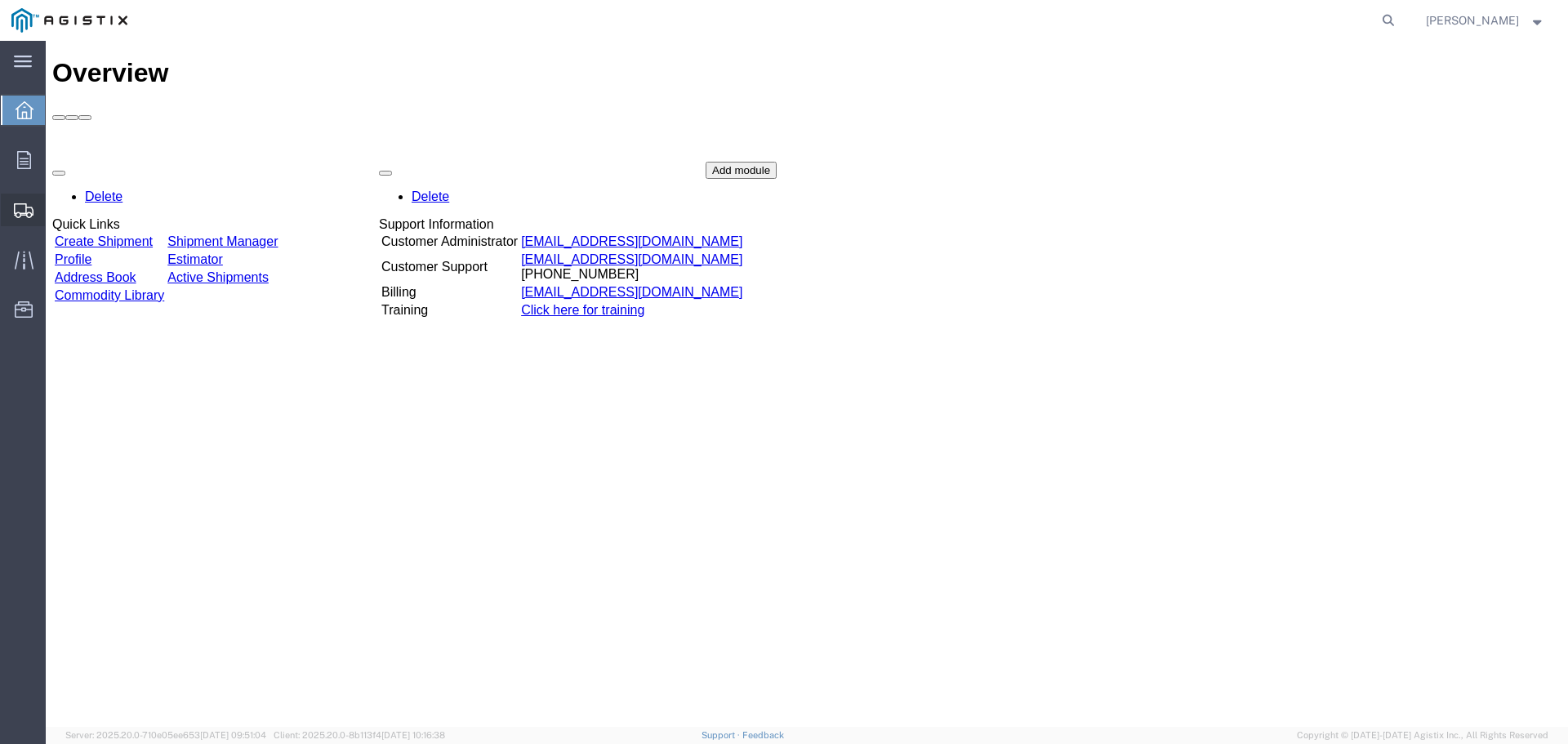
click at [33, 210] on icon at bounding box center [23, 211] width 19 height 15
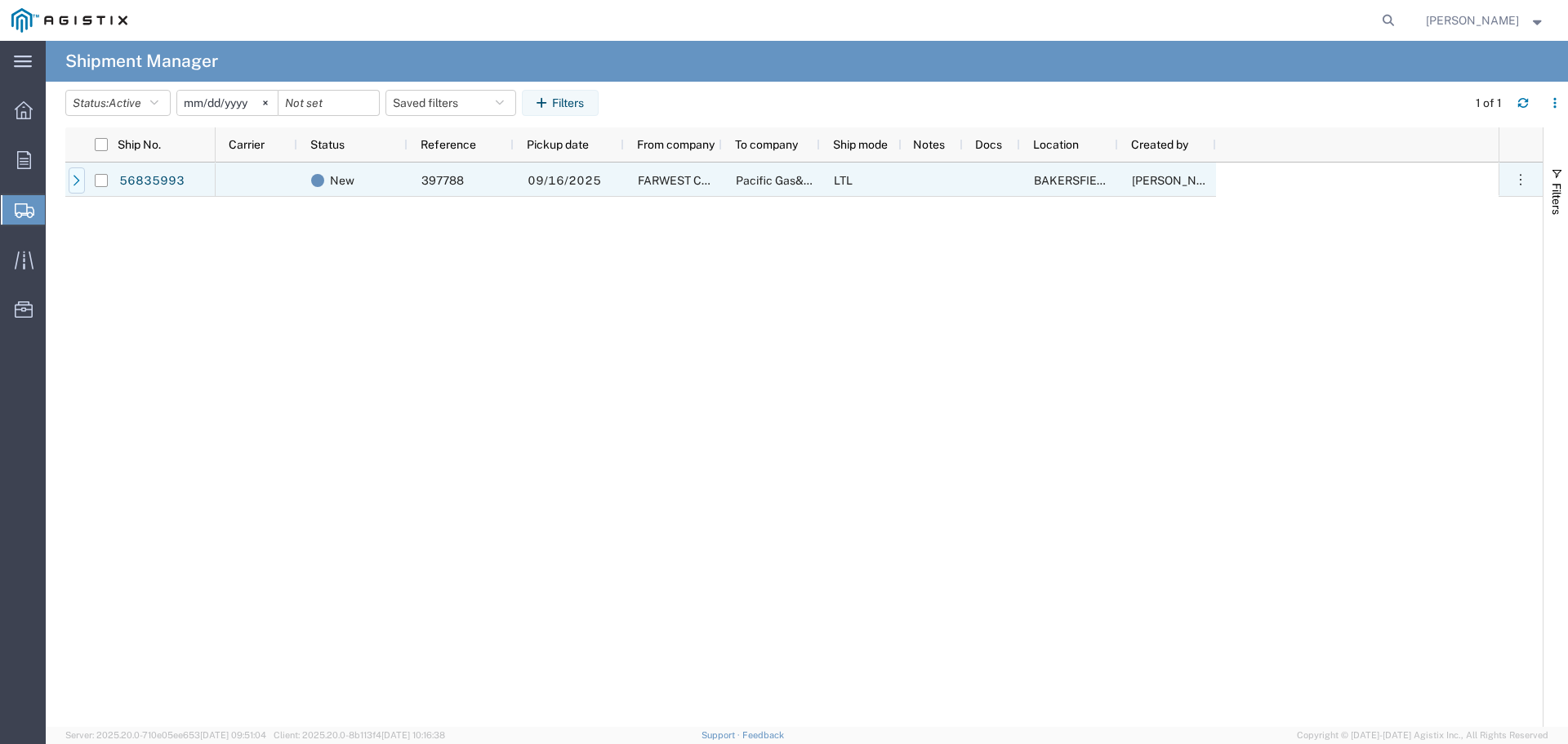
click at [70, 185] on div at bounding box center [76, 180] width 16 height 26
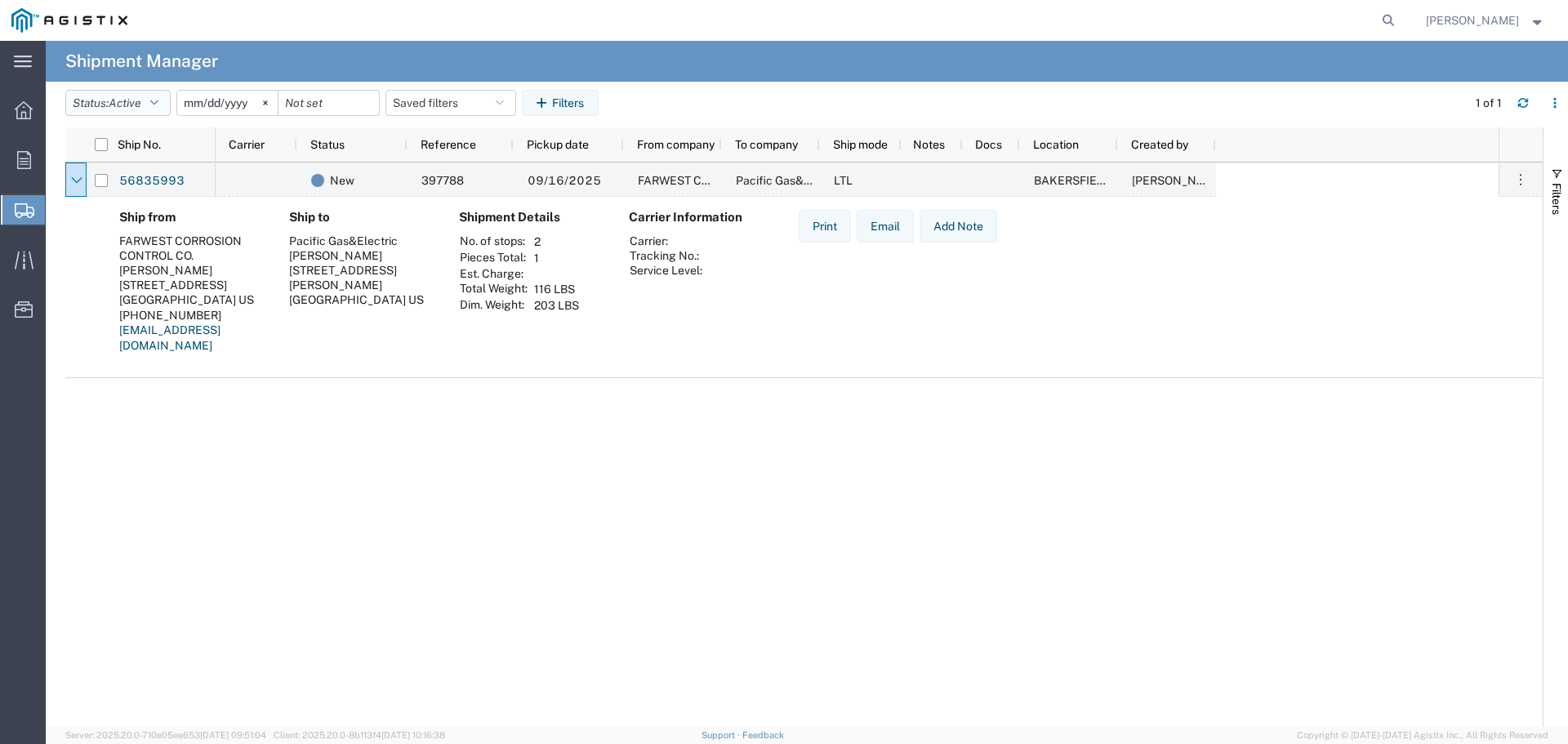
click at [153, 111] on button "Status: Active" at bounding box center [118, 102] width 106 height 26
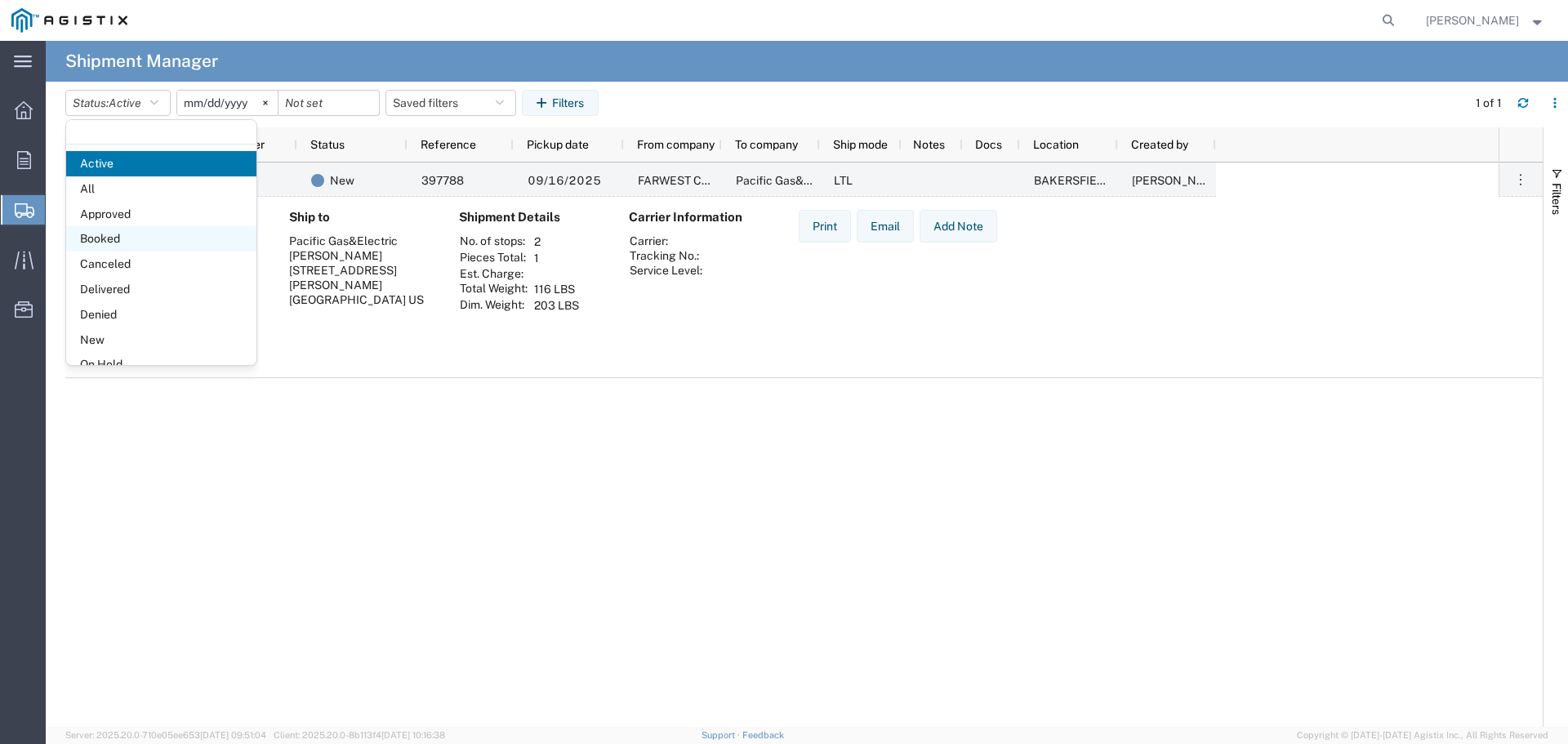
click at [119, 237] on span "Booked" at bounding box center [161, 239] width 190 height 25
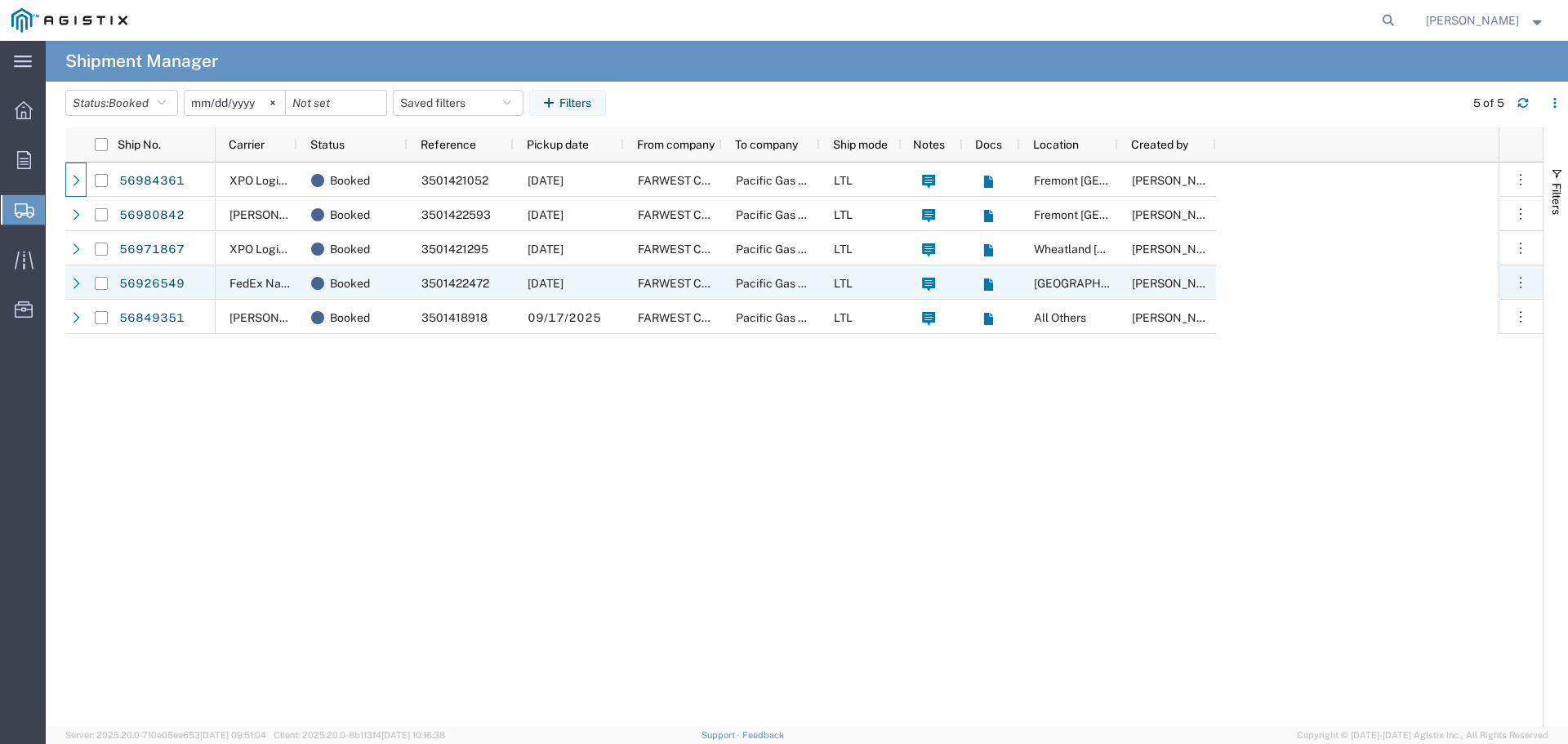
click at [618, 289] on div "[DATE]" at bounding box center [569, 283] width 110 height 34
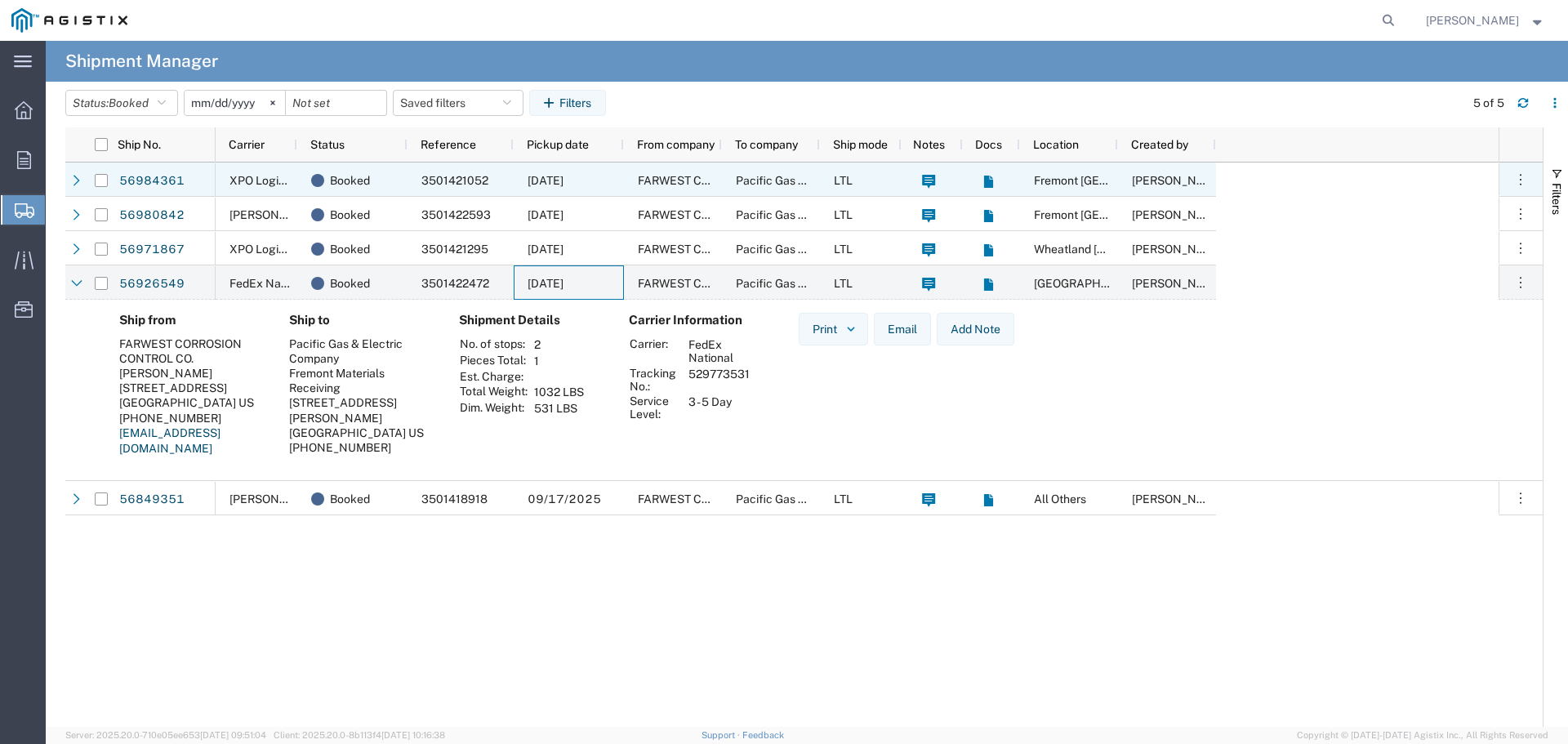
click at [415, 184] on div "3501421052" at bounding box center [460, 179] width 106 height 34
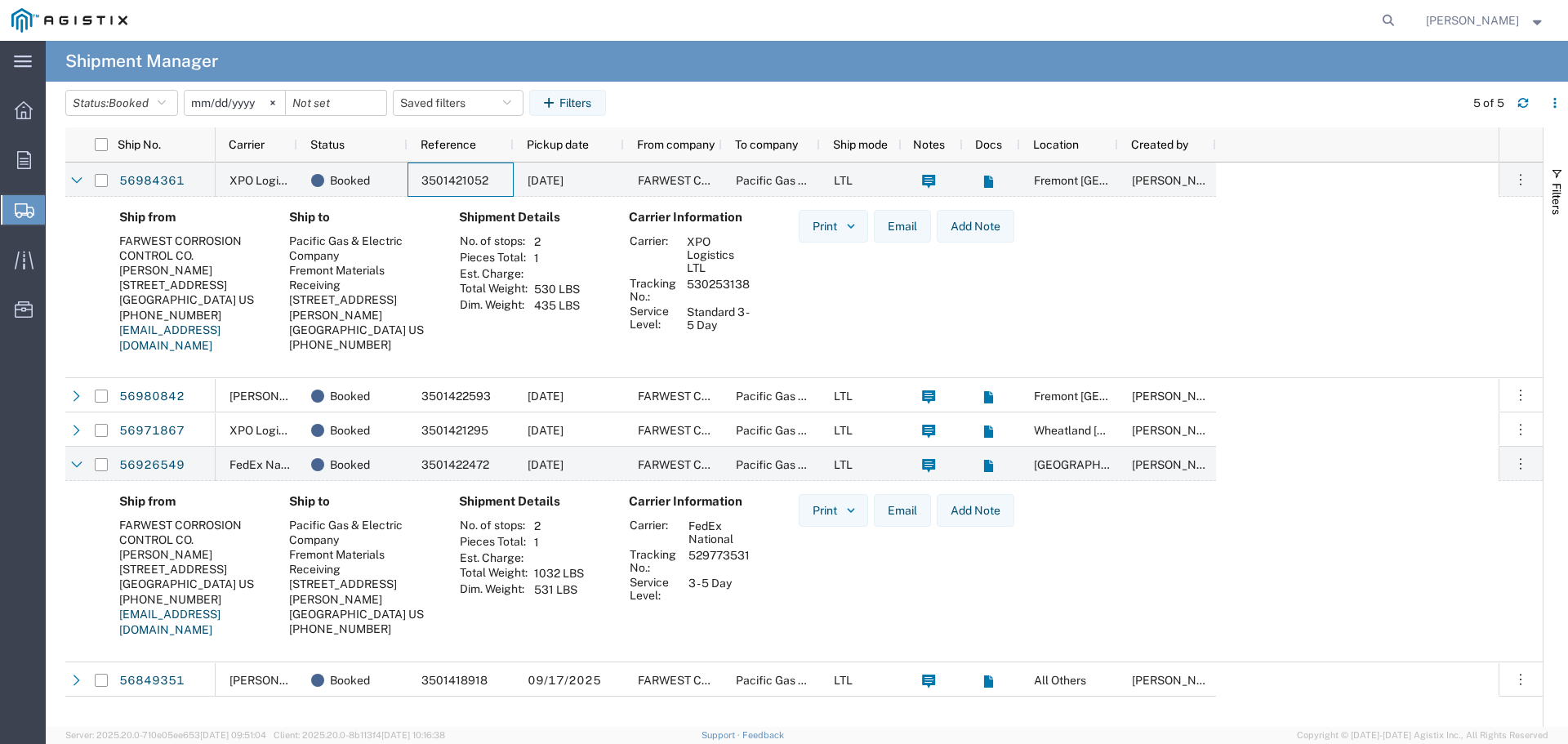
click at [1507, 15] on span "[PERSON_NAME]" at bounding box center [1472, 20] width 93 height 18
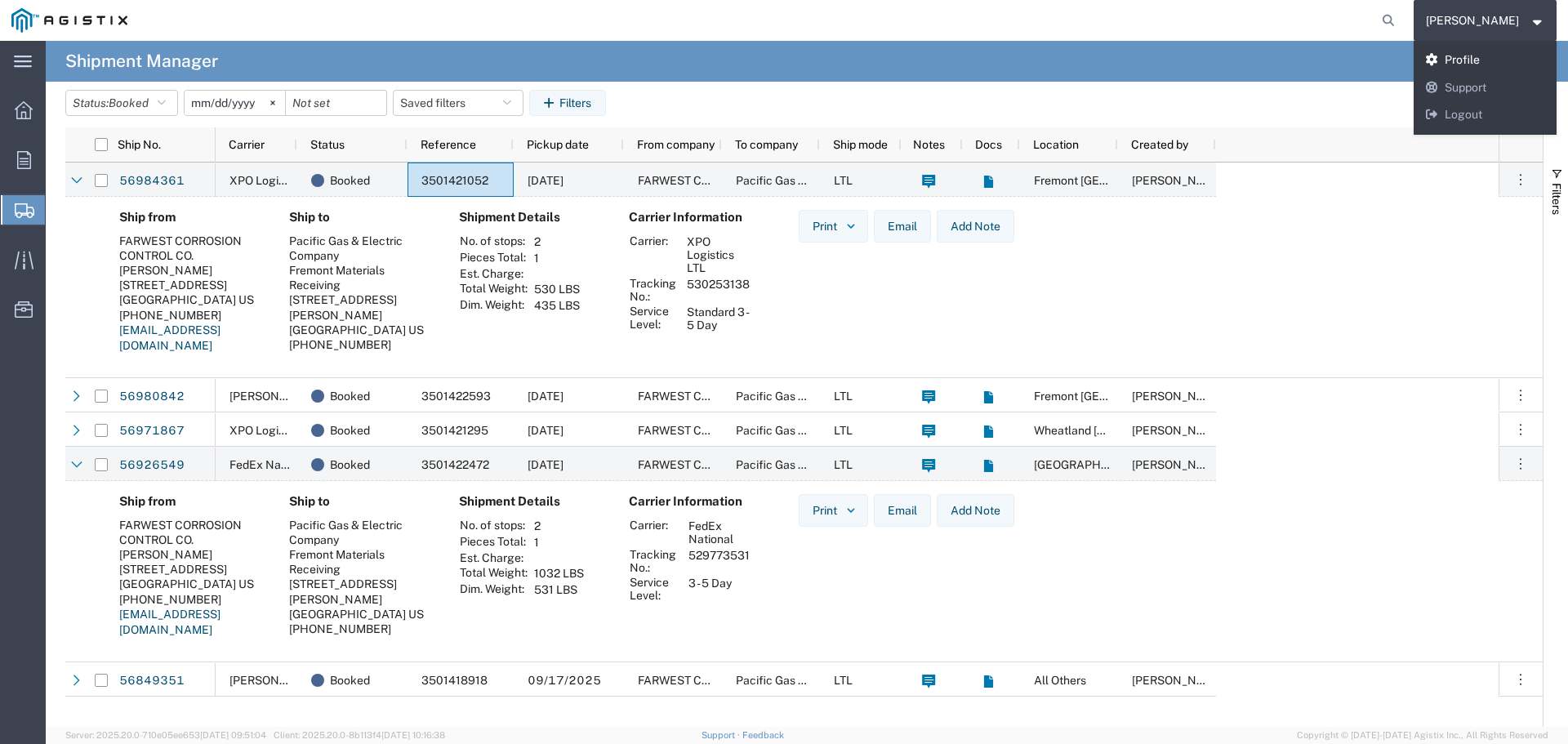
click at [1495, 67] on link "Profile" at bounding box center [1485, 60] width 143 height 28
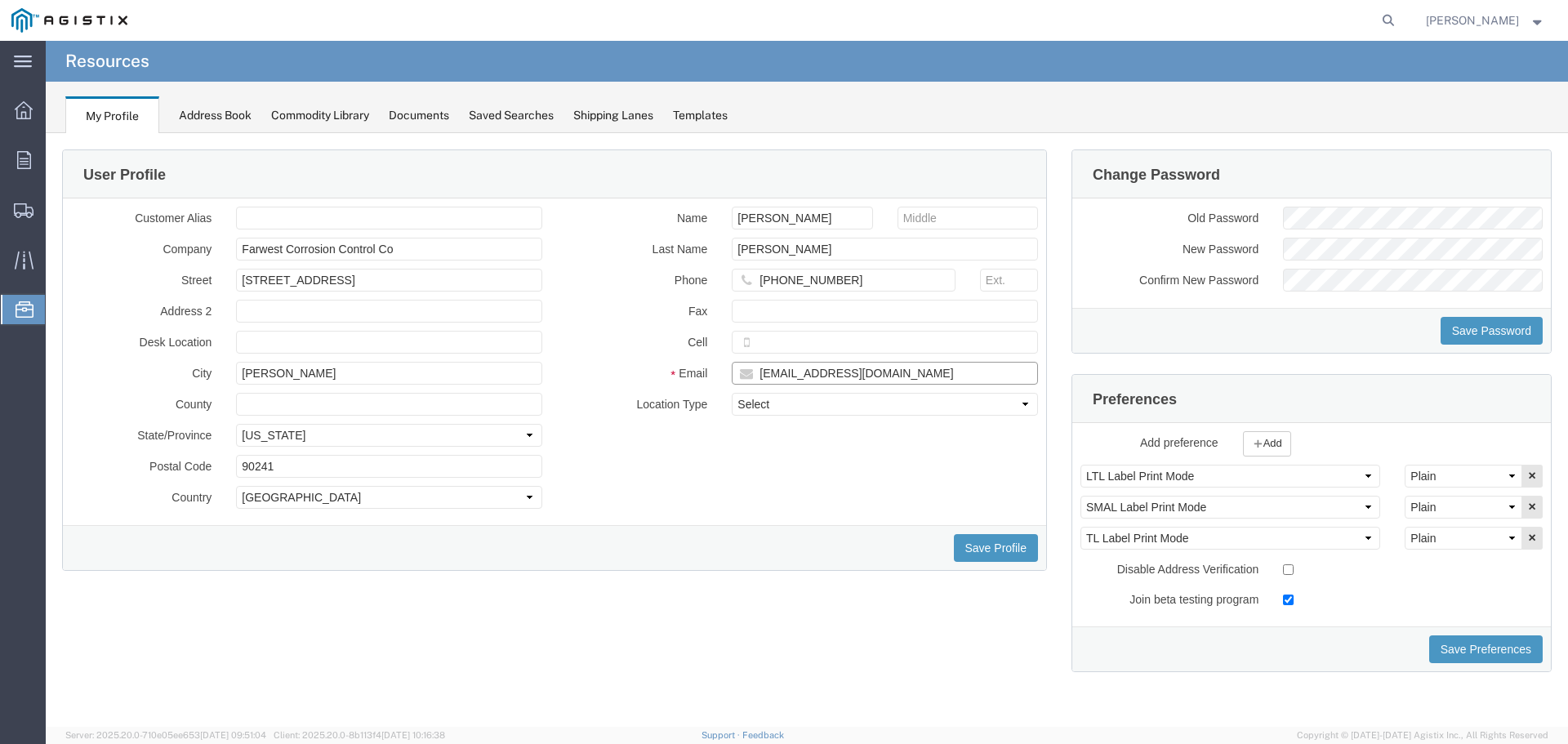
drag, startPoint x: 930, startPoint y: 374, endPoint x: 638, endPoint y: 382, distance: 292.1
click at [638, 382] on div "Email [EMAIL_ADDRESS][DOMAIN_NAME]" at bounding box center [802, 373] width 496 height 23
